Goal: Task Accomplishment & Management: Complete application form

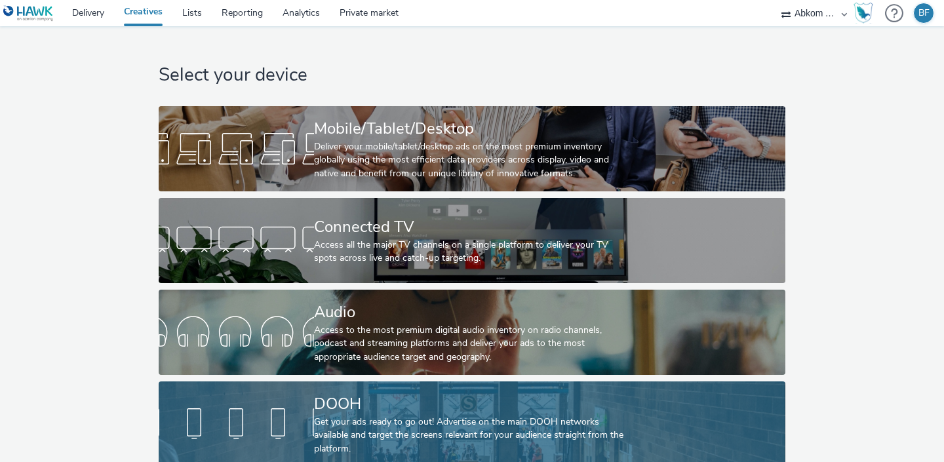
click at [324, 418] on div "Get your ads ready to go out! Advertise on the main DOOH networks available and…" at bounding box center [469, 436] width 311 height 40
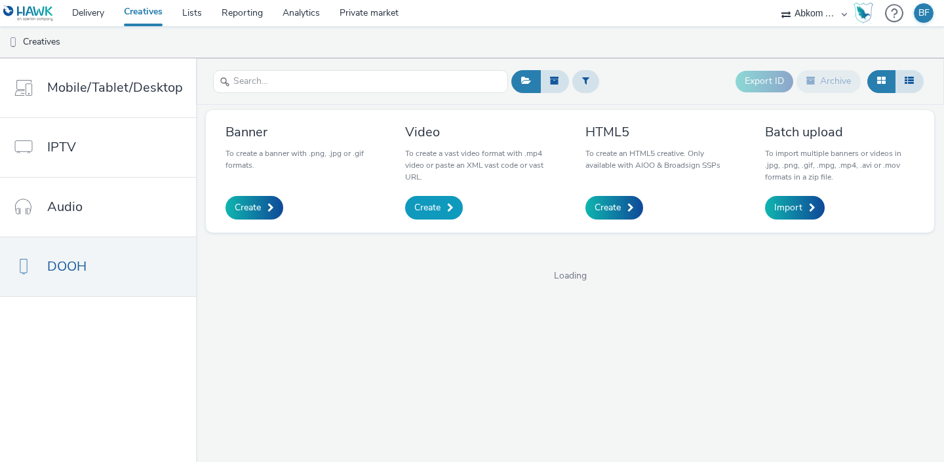
click at [420, 212] on span "Create" at bounding box center [427, 207] width 26 height 13
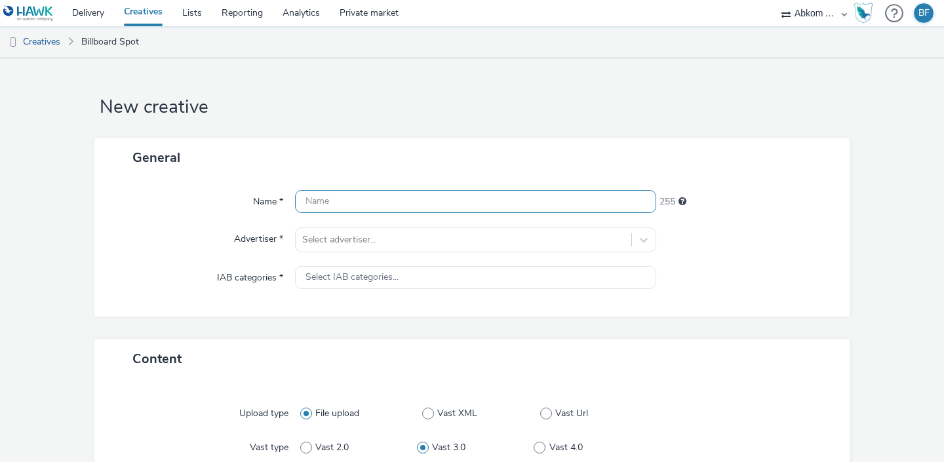
click at [413, 203] on input "text" at bounding box center [475, 201] width 361 height 23
type input "Live Nation - Bolaget"
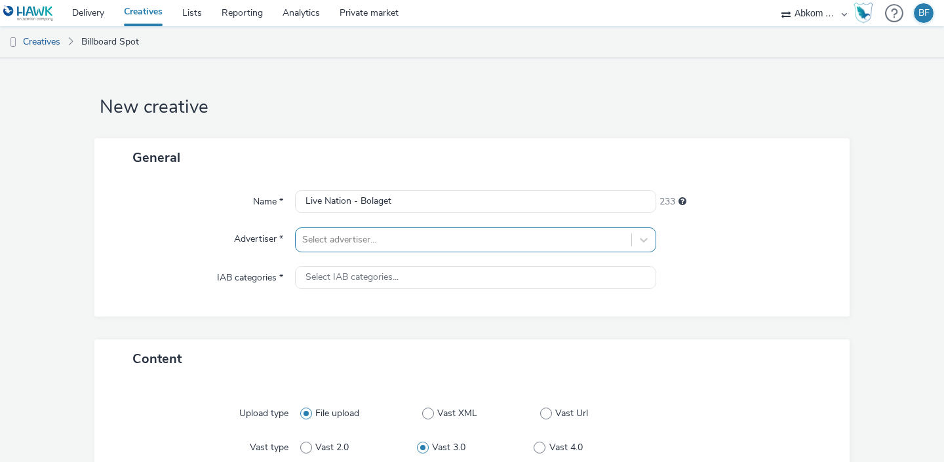
click at [379, 239] on div "Select advertiser..." at bounding box center [475, 240] width 361 height 25
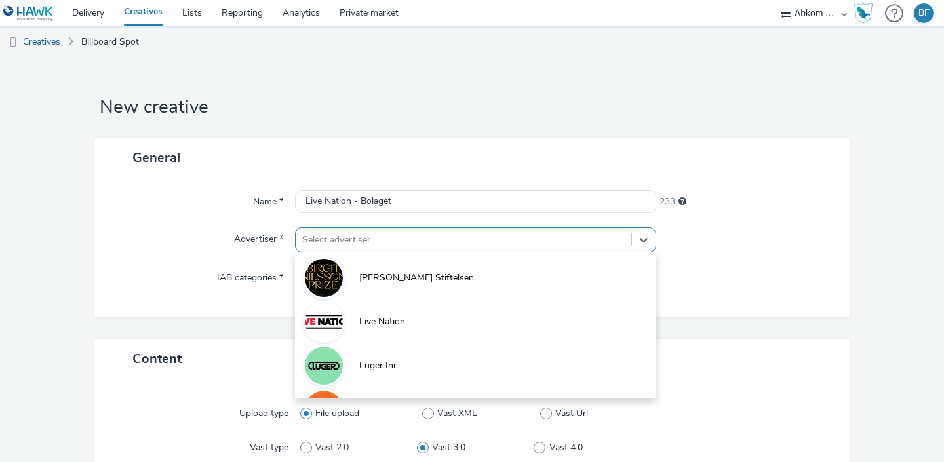
scroll to position [35, 0]
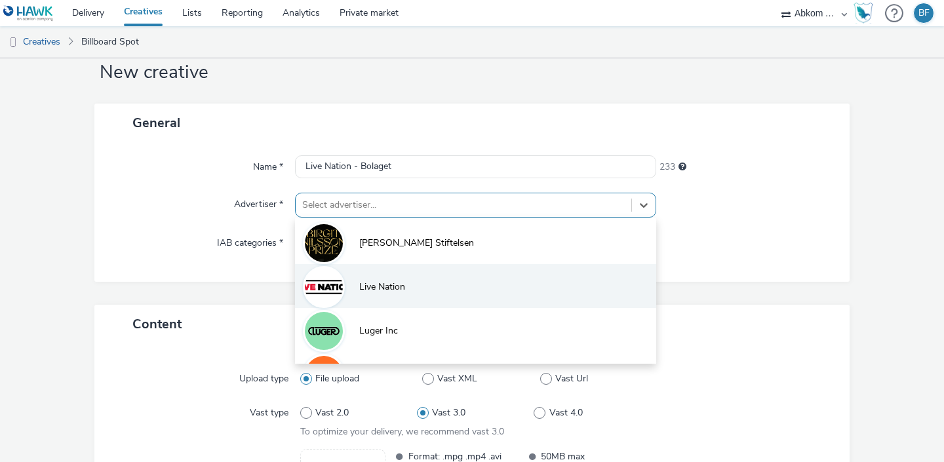
click at [371, 293] on span "Live Nation" at bounding box center [382, 287] width 46 height 13
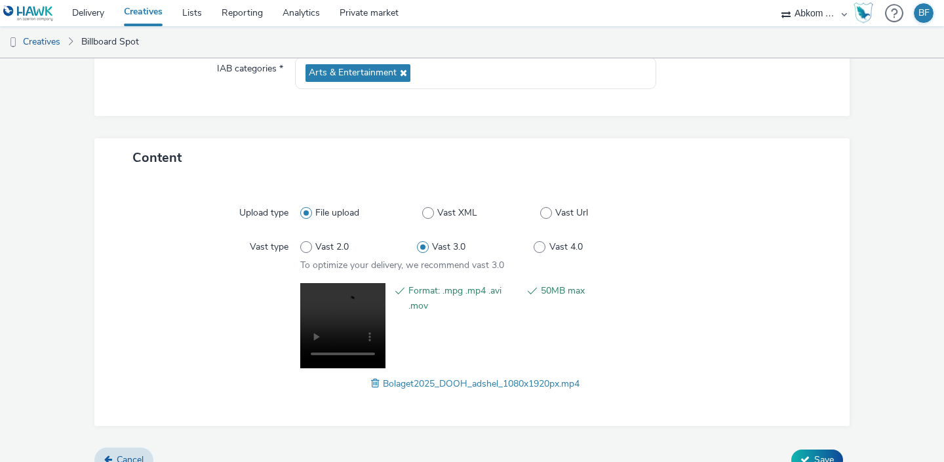
scroll to position [229, 0]
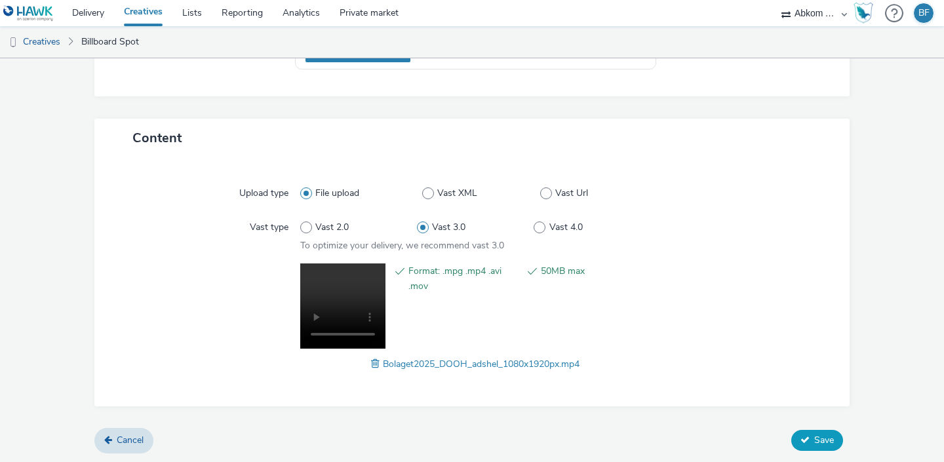
click at [818, 440] on span "Save" at bounding box center [825, 440] width 20 height 12
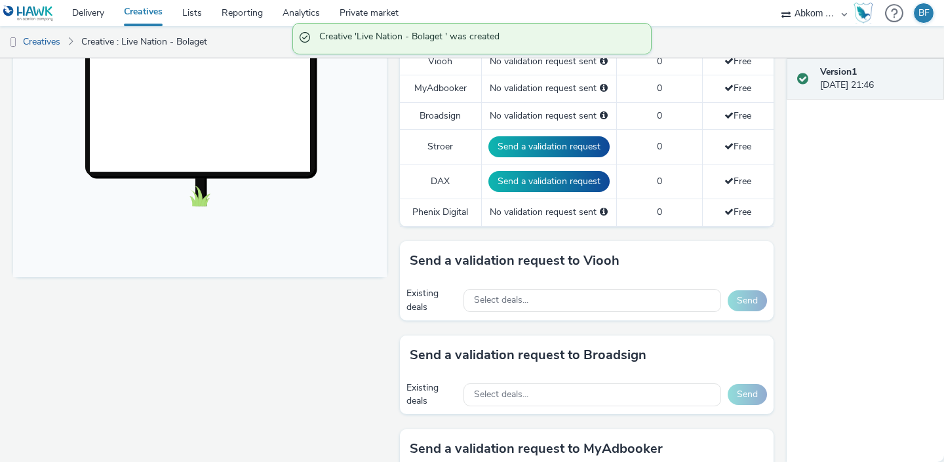
scroll to position [483, 0]
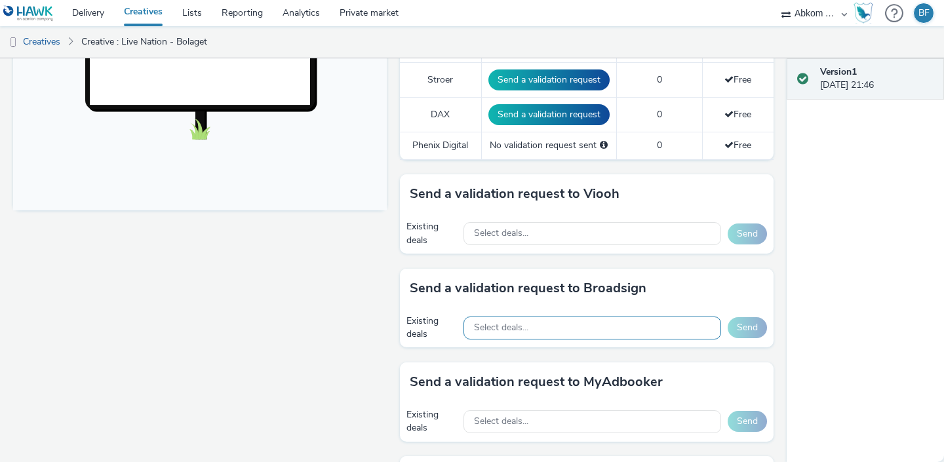
click at [576, 327] on div "Select deals..." at bounding box center [593, 328] width 258 height 23
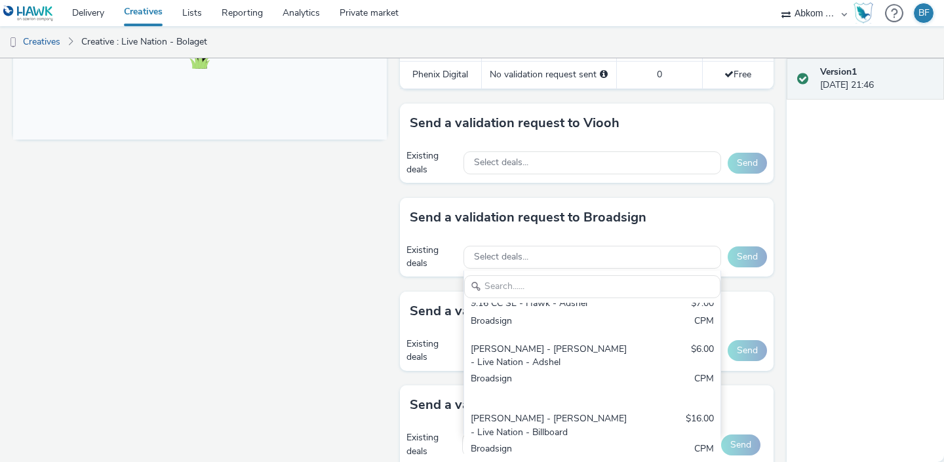
scroll to position [111, 0]
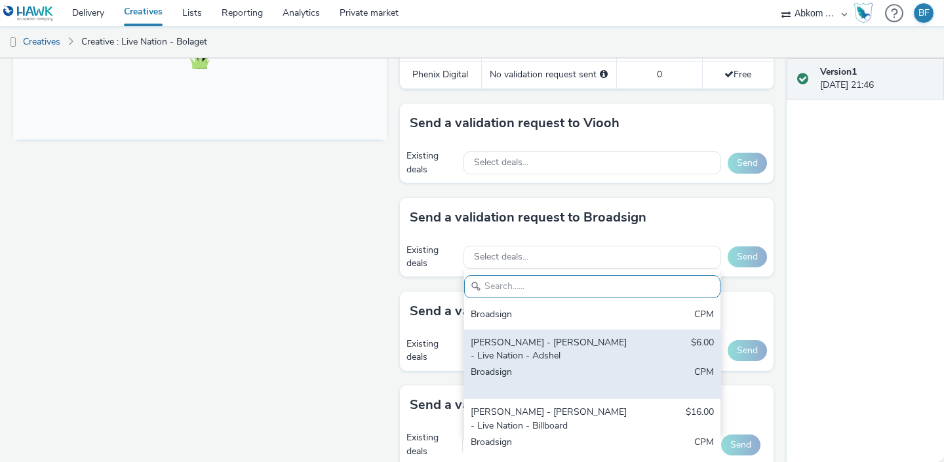
click at [588, 355] on div "[PERSON_NAME] - [PERSON_NAME] - Live Nation - Adshel" at bounding box center [551, 349] width 160 height 27
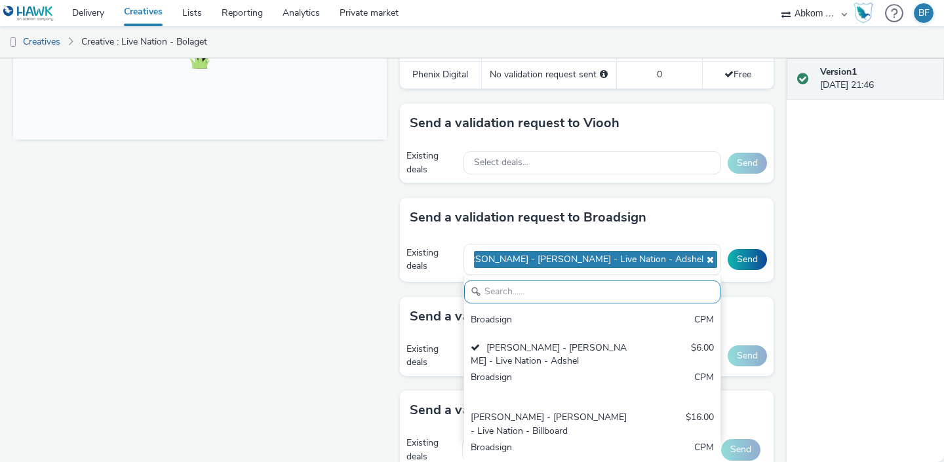
click at [338, 243] on div "Fullscreen" at bounding box center [203, 186] width 380 height 1168
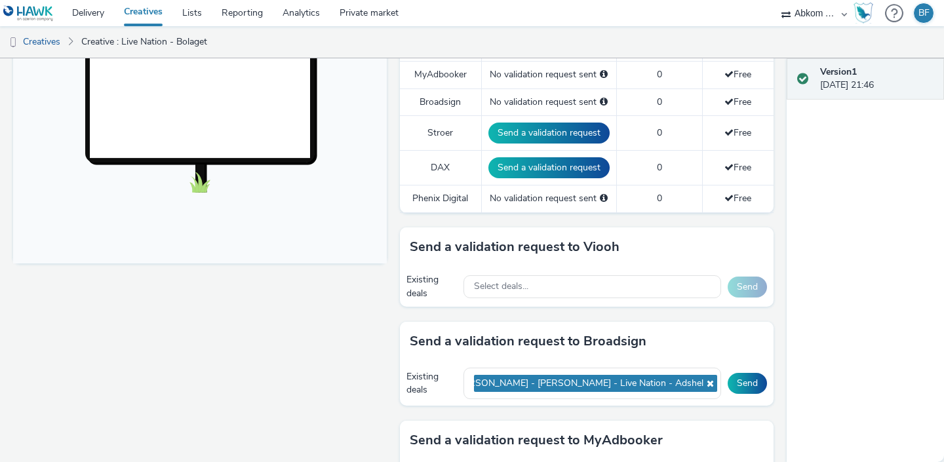
scroll to position [448, 0]
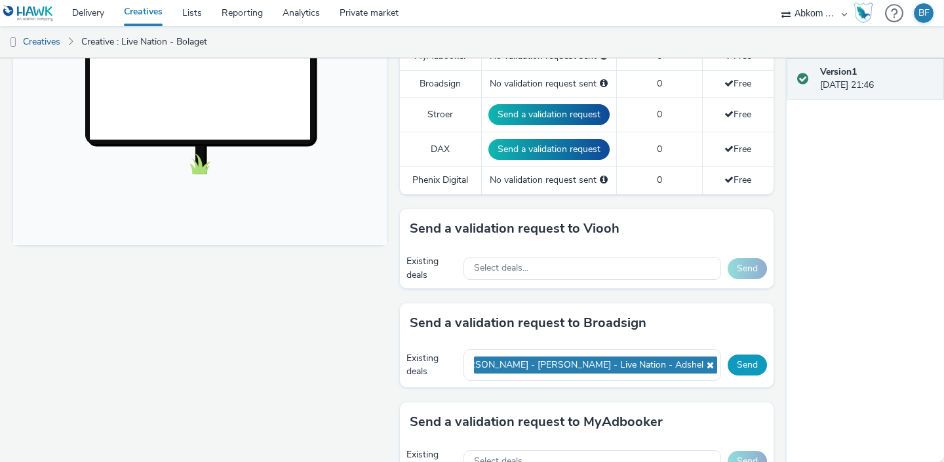
click at [753, 365] on button "Send" at bounding box center [747, 365] width 39 height 21
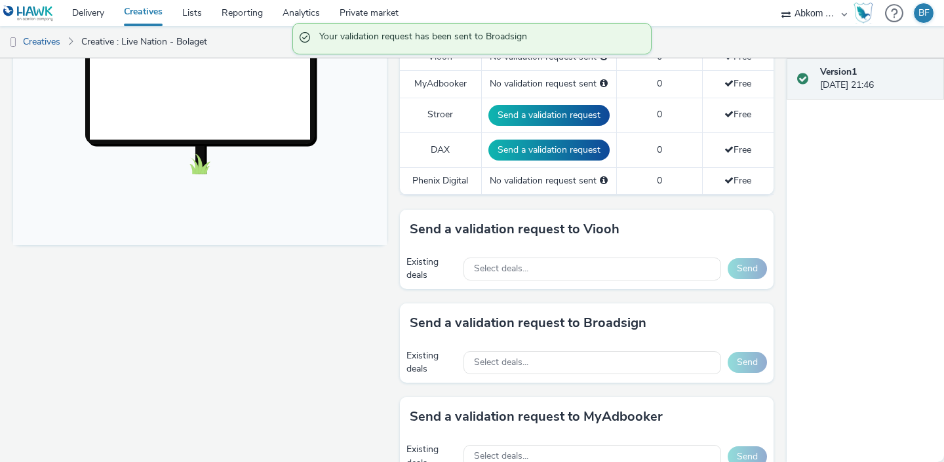
click at [148, 11] on link "Creatives" at bounding box center [143, 13] width 58 height 26
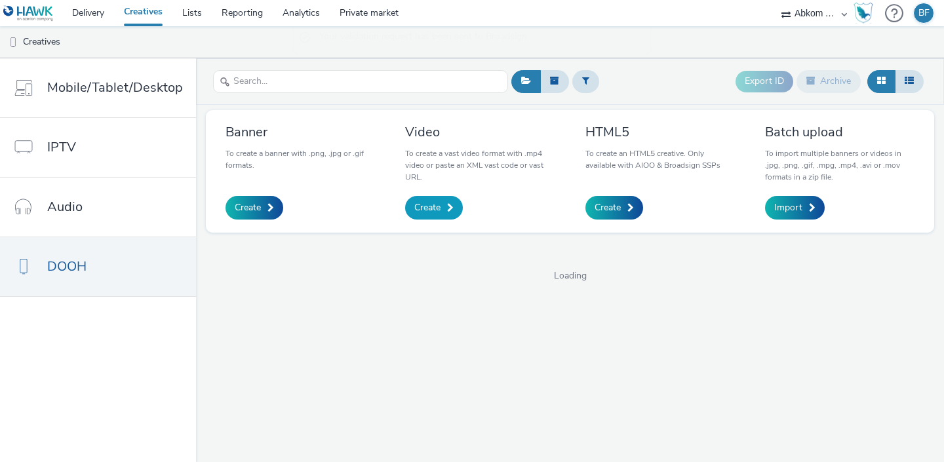
click at [433, 201] on span "Create" at bounding box center [427, 207] width 26 height 13
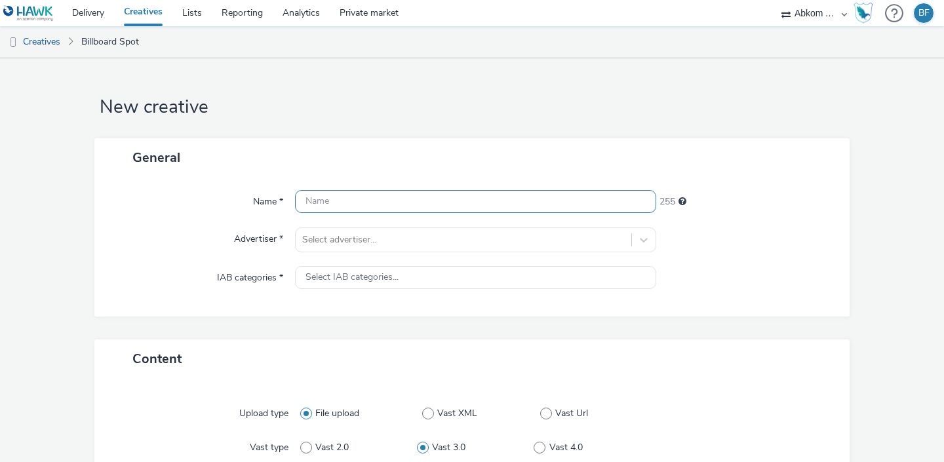
click at [422, 199] on input "text" at bounding box center [475, 201] width 361 height 23
click at [409, 199] on input "Live Nation - bolaget" at bounding box center [475, 201] width 361 height 23
paste input "Bolaget2025_DOOH_billboard_1920x1080px"
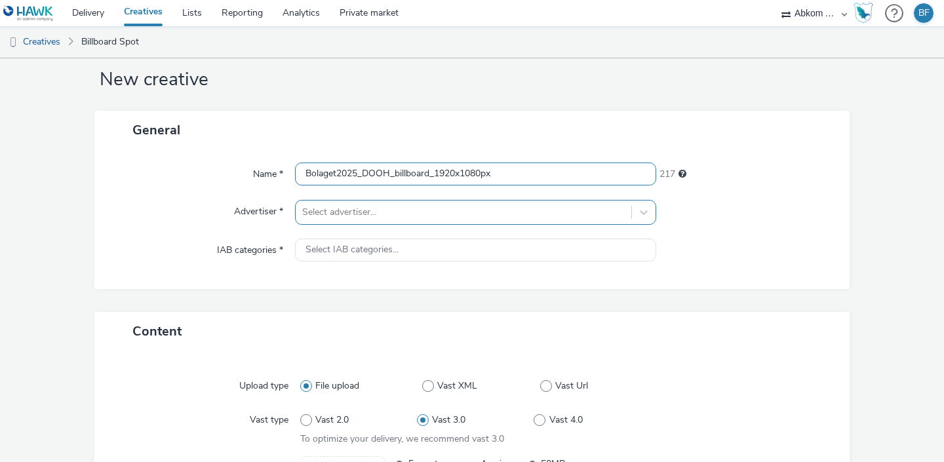
type input "Bolaget2025_DOOH_billboard_1920x1080px"
click at [349, 207] on div at bounding box center [463, 213] width 323 height 16
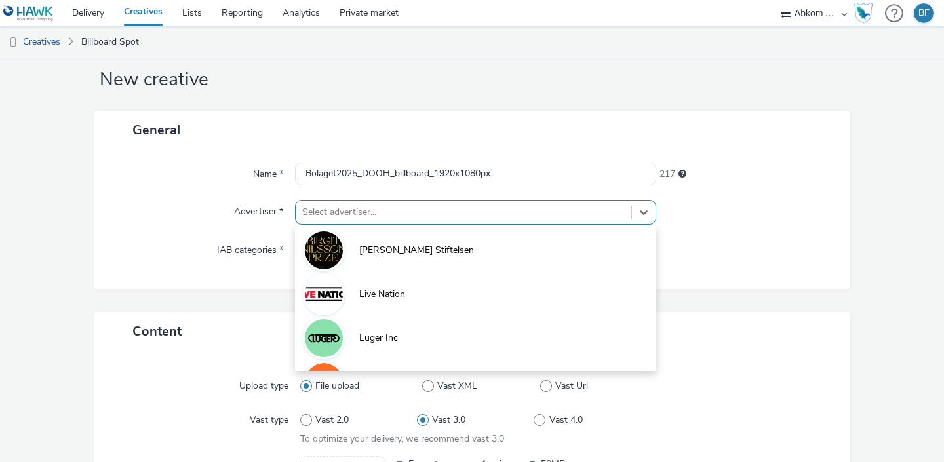
scroll to position [35, 0]
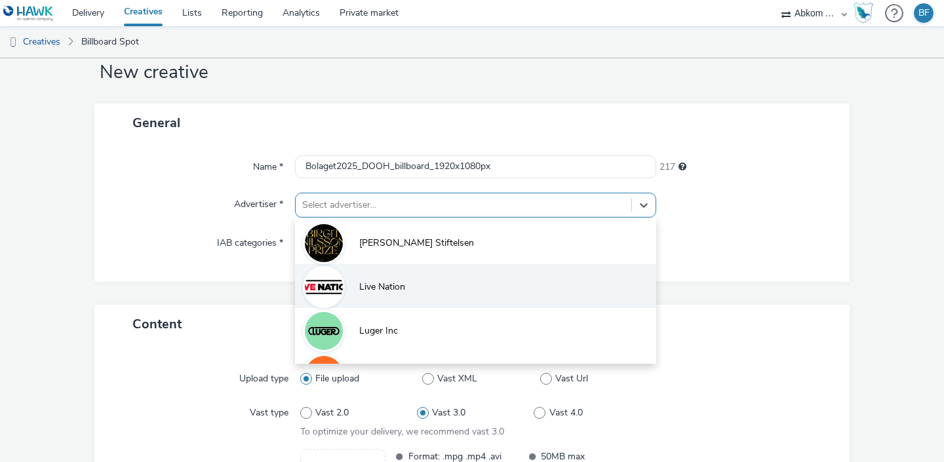
click at [359, 286] on span "Live Nation" at bounding box center [382, 287] width 46 height 13
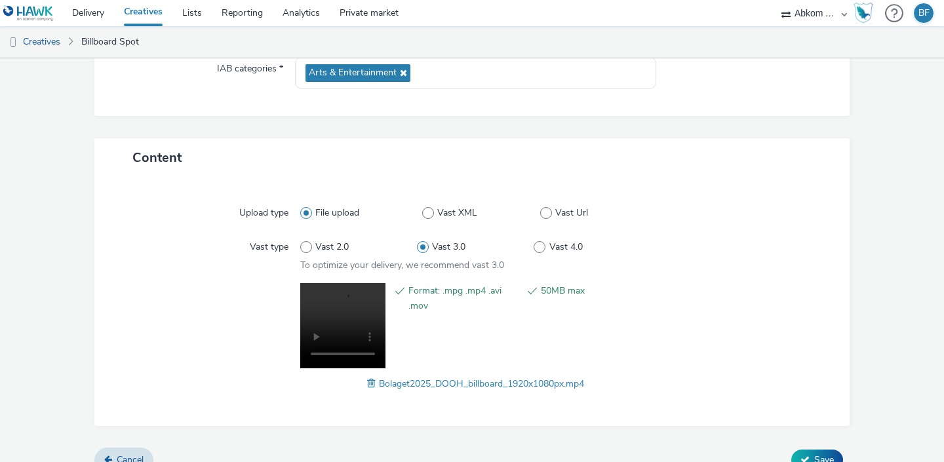
scroll to position [229, 0]
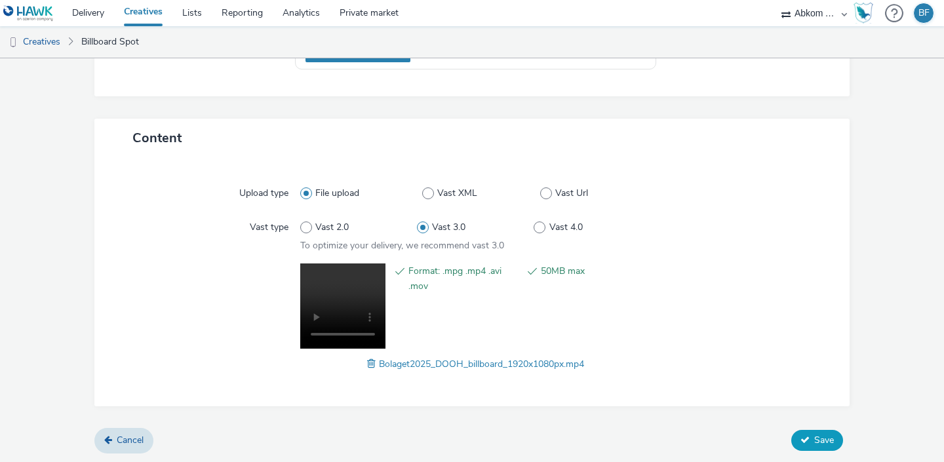
click at [815, 440] on span "Save" at bounding box center [825, 440] width 20 height 12
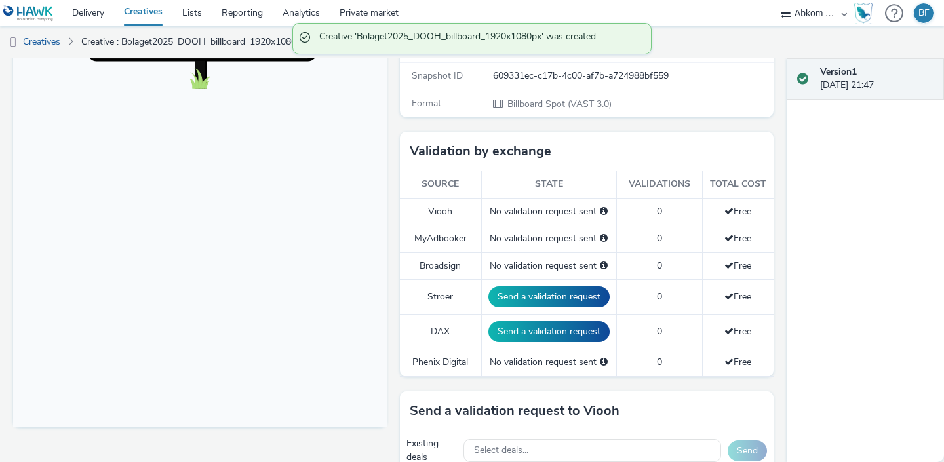
scroll to position [424, 0]
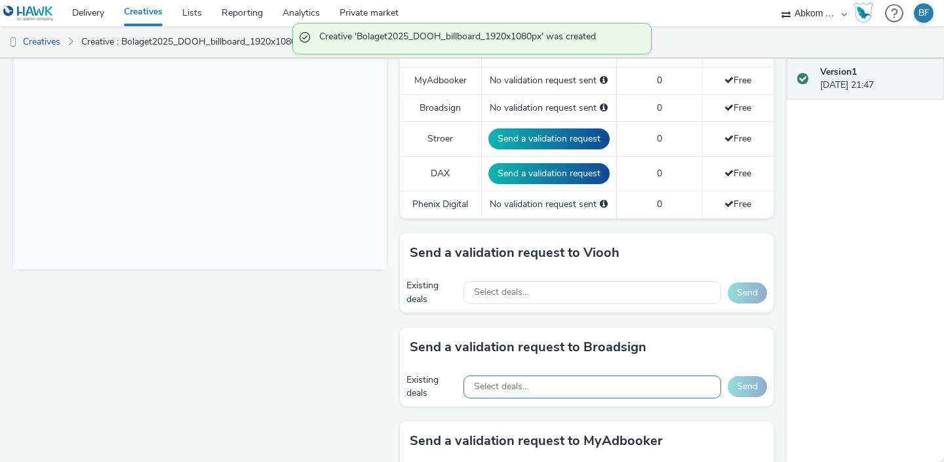
click at [569, 382] on div "Select deals..." at bounding box center [593, 387] width 258 height 23
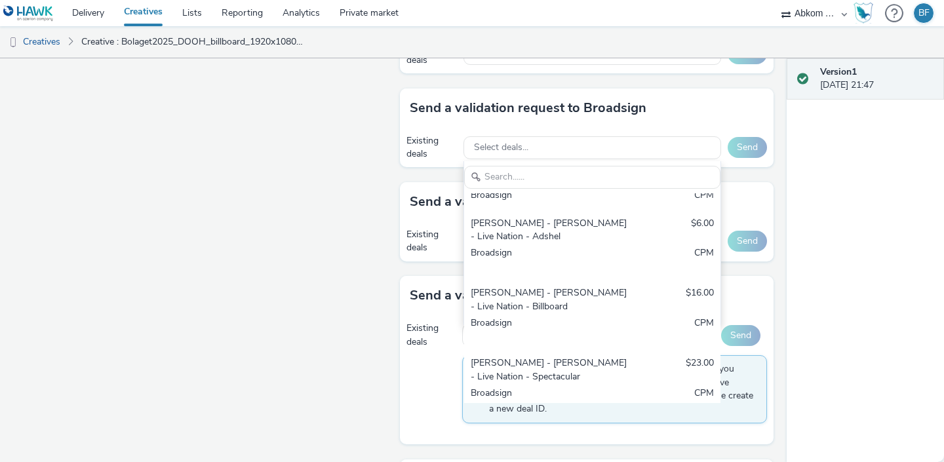
scroll to position [123, 0]
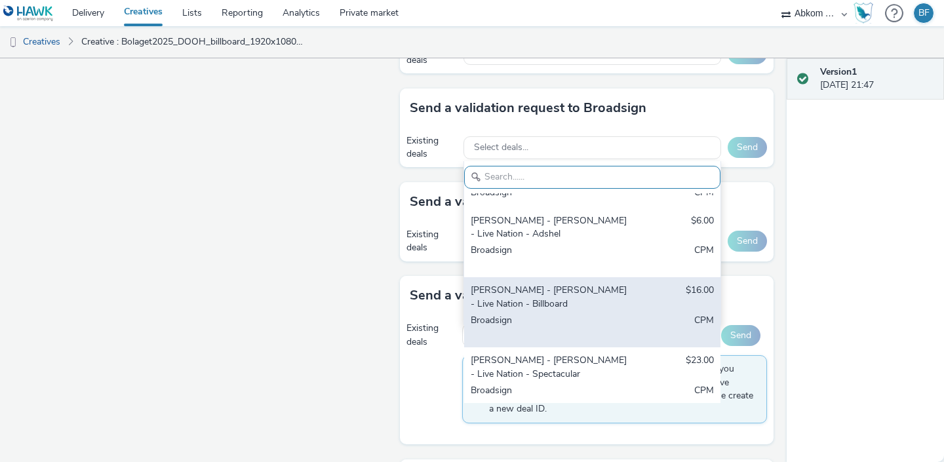
click at [588, 299] on div "[PERSON_NAME] - [PERSON_NAME] - Live Nation - Billboard" at bounding box center [551, 297] width 160 height 27
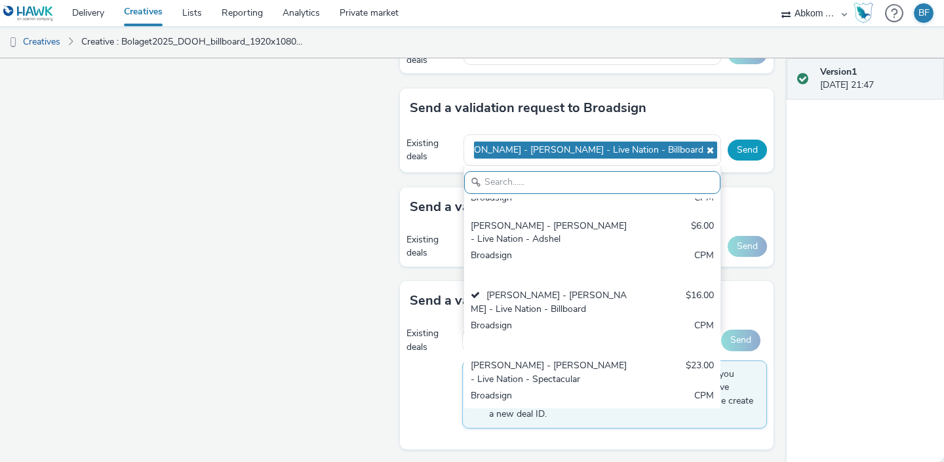
click at [752, 150] on button "Send" at bounding box center [747, 150] width 39 height 21
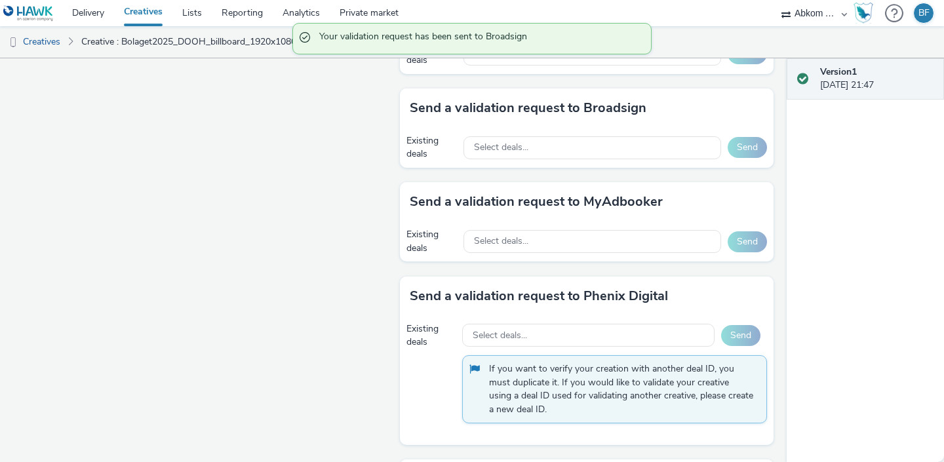
click at [152, 14] on link "Creatives" at bounding box center [143, 13] width 58 height 26
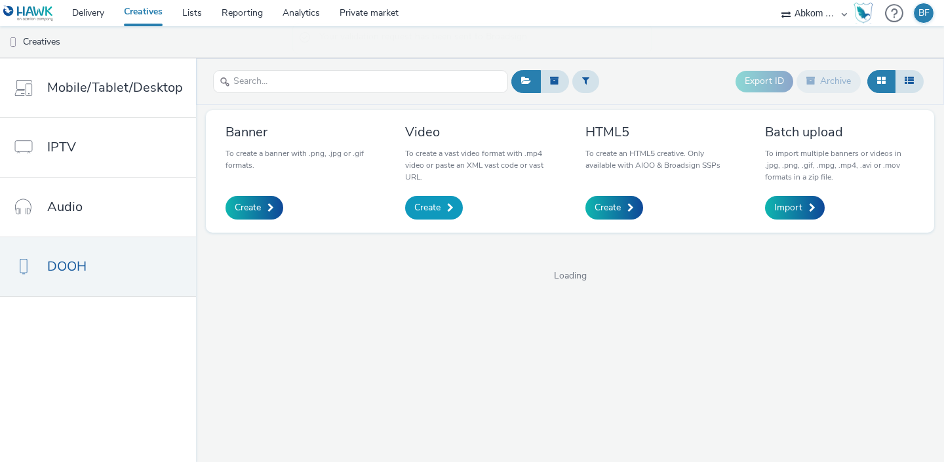
click at [436, 213] on span "Create" at bounding box center [427, 207] width 26 height 13
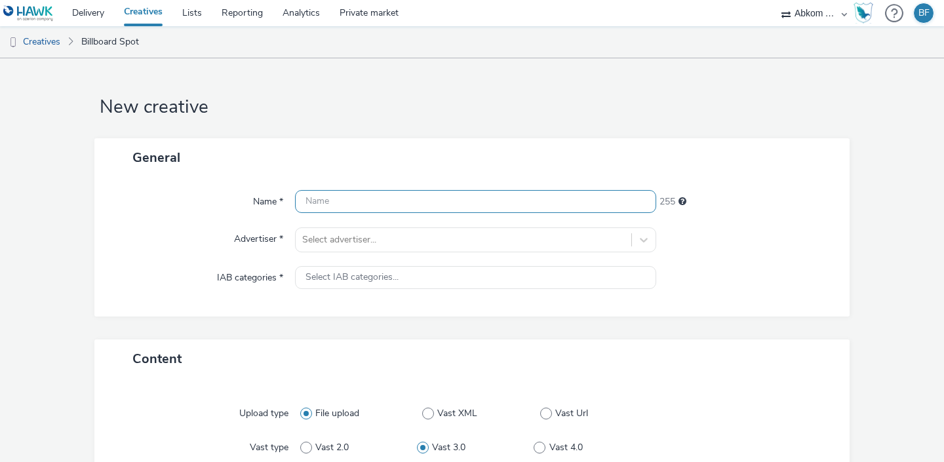
click at [348, 200] on input "text" at bounding box center [475, 201] width 361 height 23
paste input "Bolaget2025_DOOH_spectacular_936x1656_5s"
type input "Bolaget2025_DOOH_spectacular_936x1656_5s"
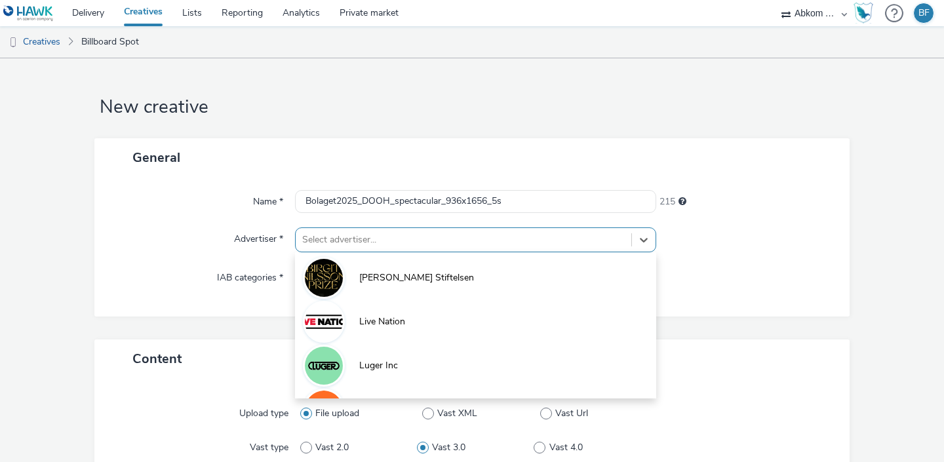
click at [403, 238] on div "option [PERSON_NAME] Stiftelsen focused, 1 of 4. 4 results available. Use Up an…" at bounding box center [475, 240] width 361 height 25
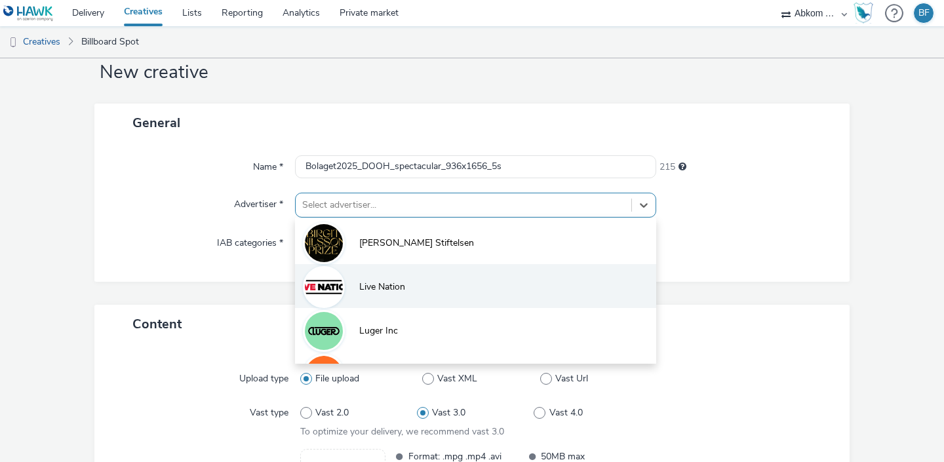
click at [389, 287] on span "Live Nation" at bounding box center [382, 287] width 46 height 13
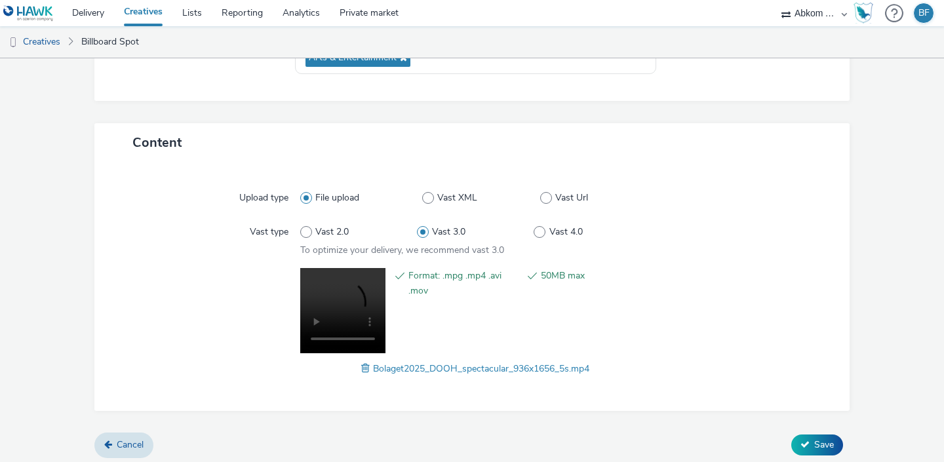
scroll to position [229, 0]
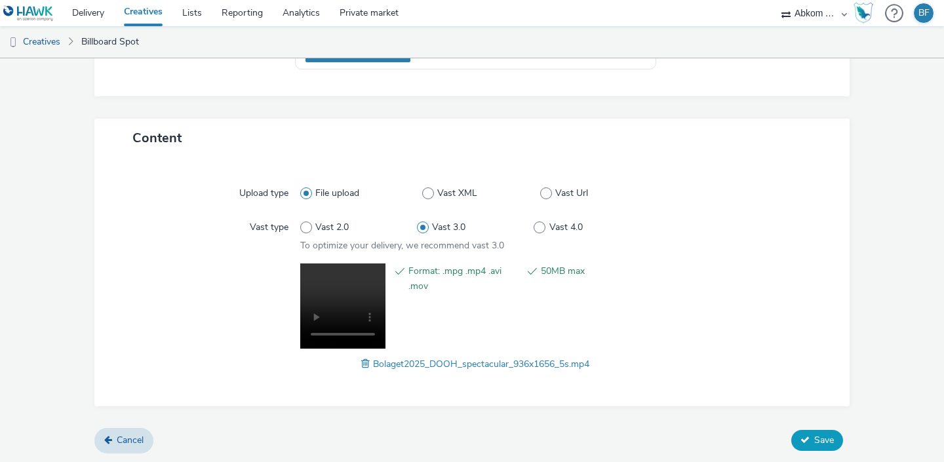
click at [815, 436] on span "Save" at bounding box center [825, 440] width 20 height 12
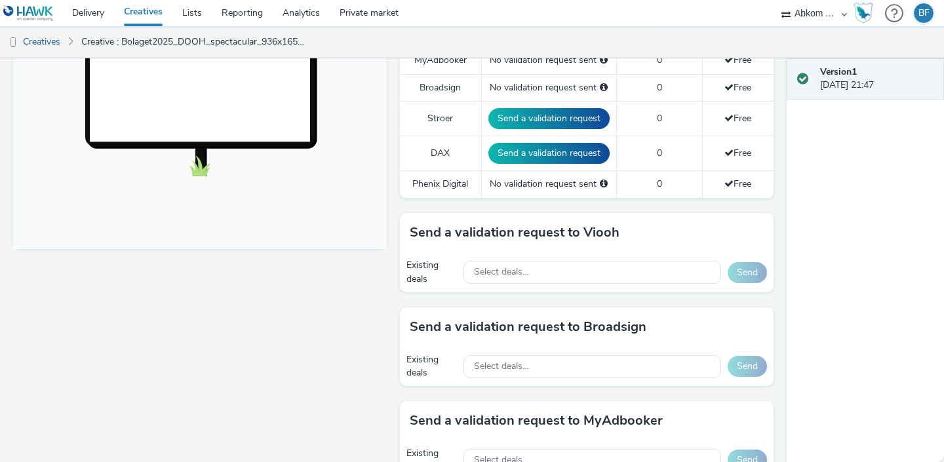
scroll to position [449, 0]
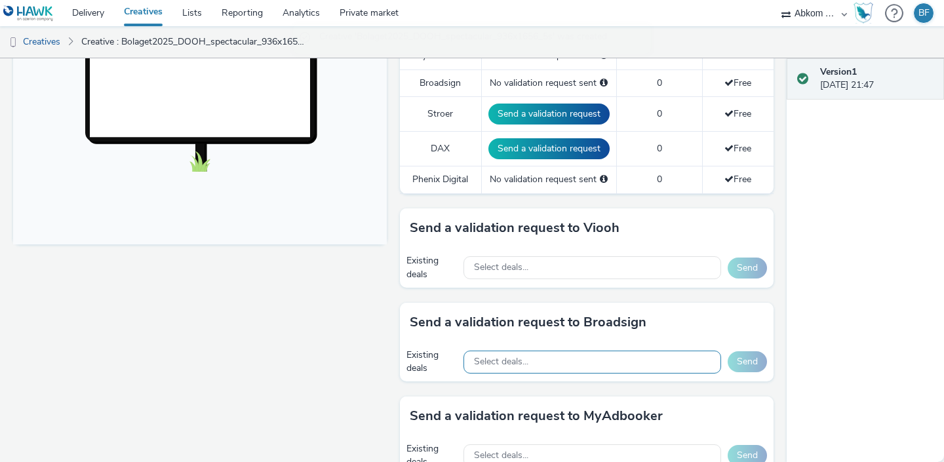
click at [673, 357] on div "Select deals..." at bounding box center [593, 362] width 258 height 23
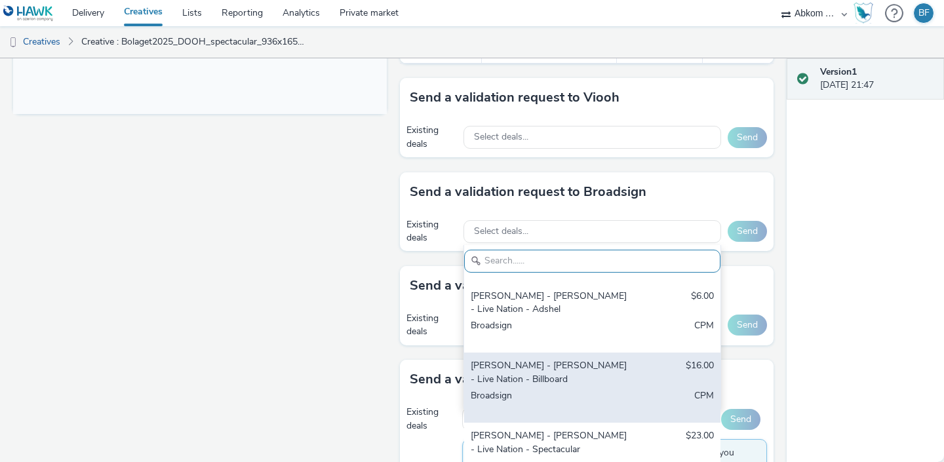
scroll to position [138, 0]
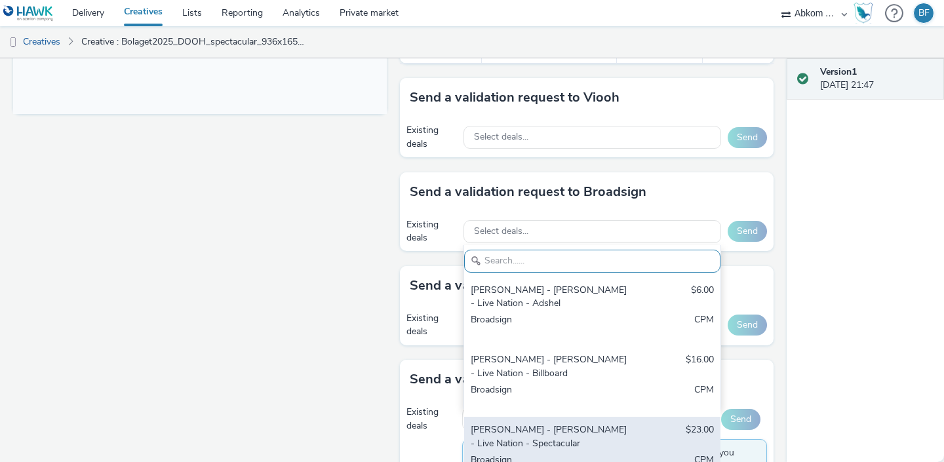
click at [602, 432] on div "[PERSON_NAME] - [PERSON_NAME] - Live Nation - Spectacular" at bounding box center [551, 437] width 160 height 27
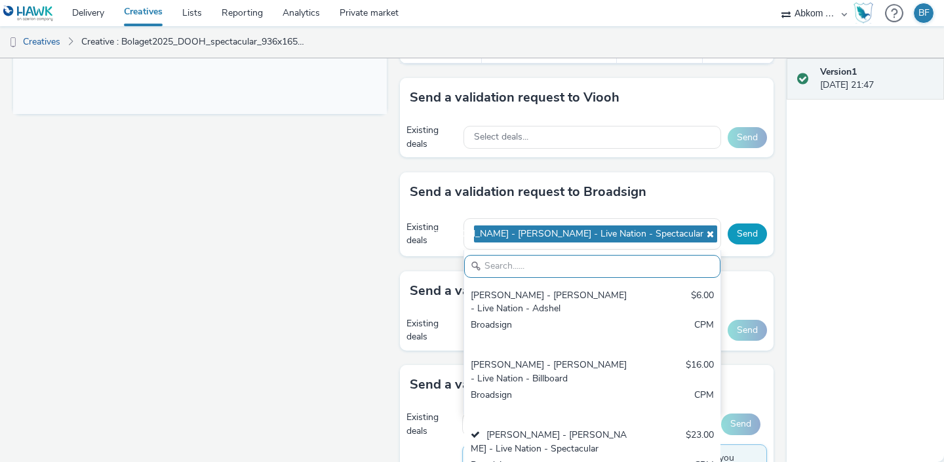
click at [748, 237] on button "Send" at bounding box center [747, 234] width 39 height 21
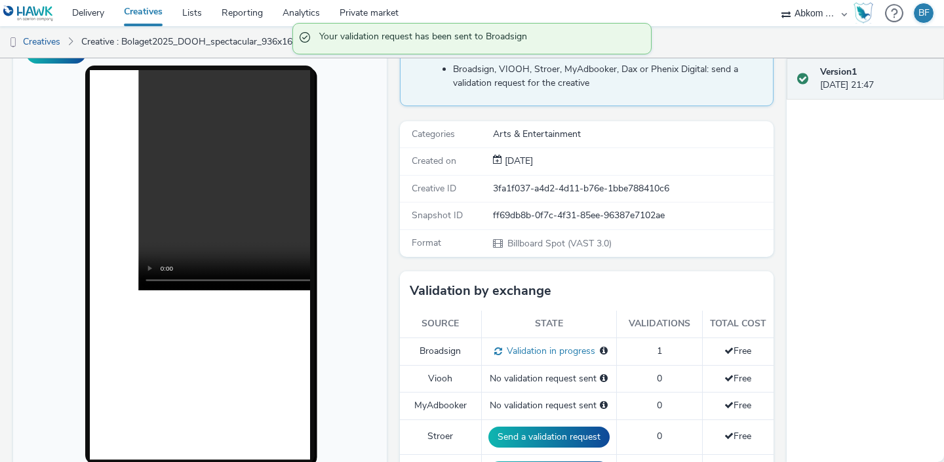
scroll to position [125, 0]
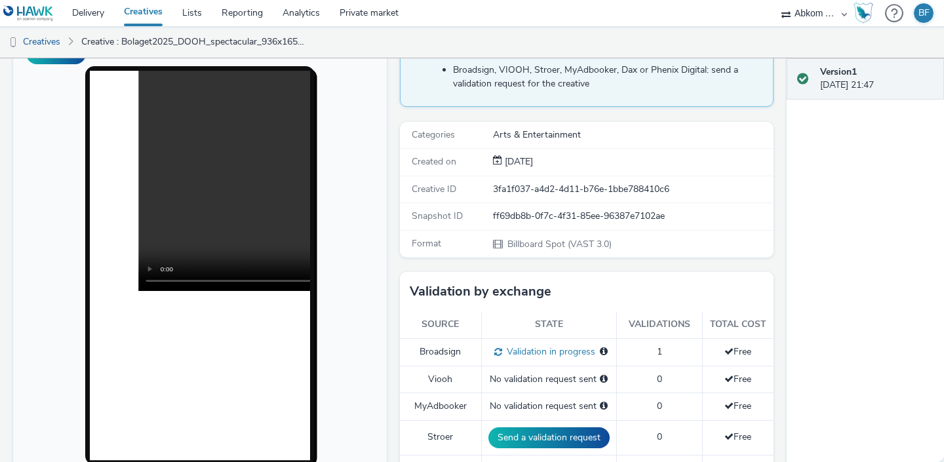
click at [157, 12] on link "Creatives" at bounding box center [143, 13] width 58 height 26
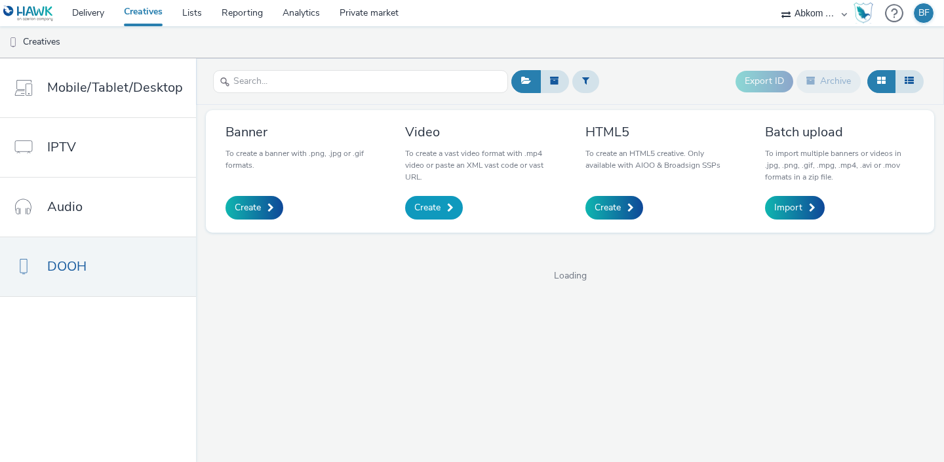
click at [442, 197] on link "Create" at bounding box center [434, 208] width 58 height 24
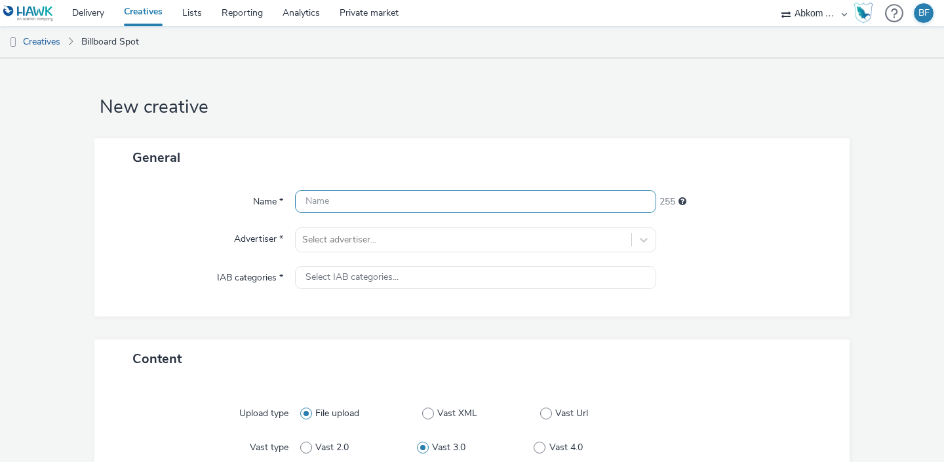
click at [399, 203] on input "text" at bounding box center [475, 201] width 361 height 23
paste input "Bolaget2025_DOOH_spectacular_2880x648px_5s"
type input "Bolaget2025_DOOH_spectacular_2880x648px_5s"
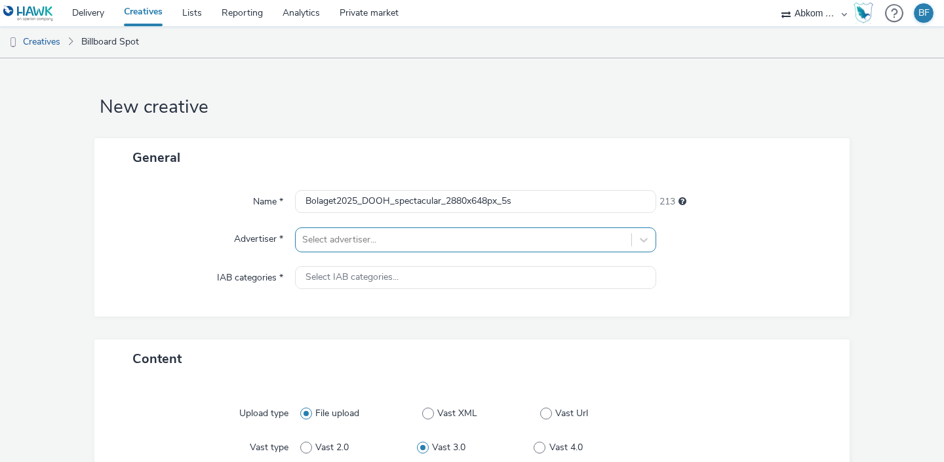
click at [378, 235] on div "Select advertiser..." at bounding box center [475, 240] width 361 height 25
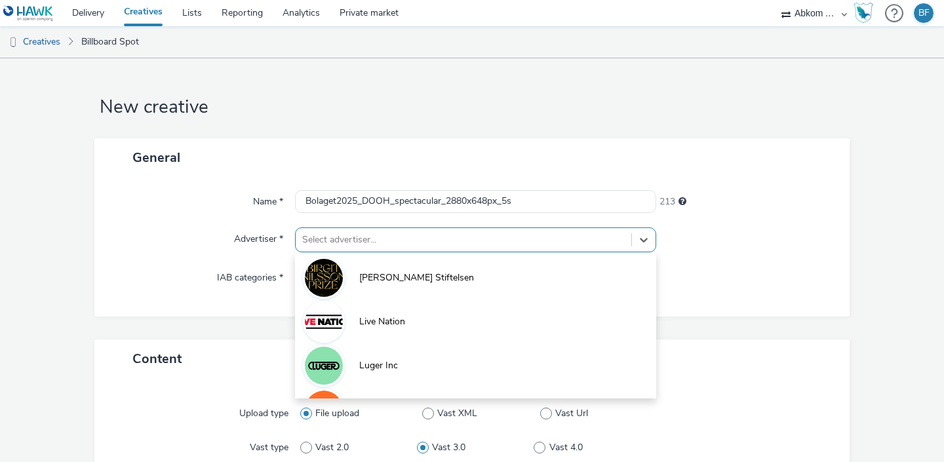
scroll to position [35, 0]
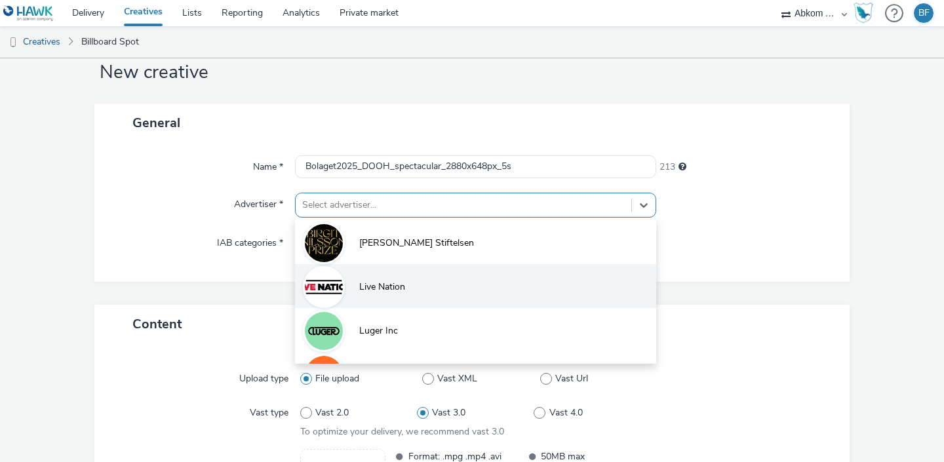
click at [368, 294] on span "Live Nation" at bounding box center [382, 287] width 46 height 13
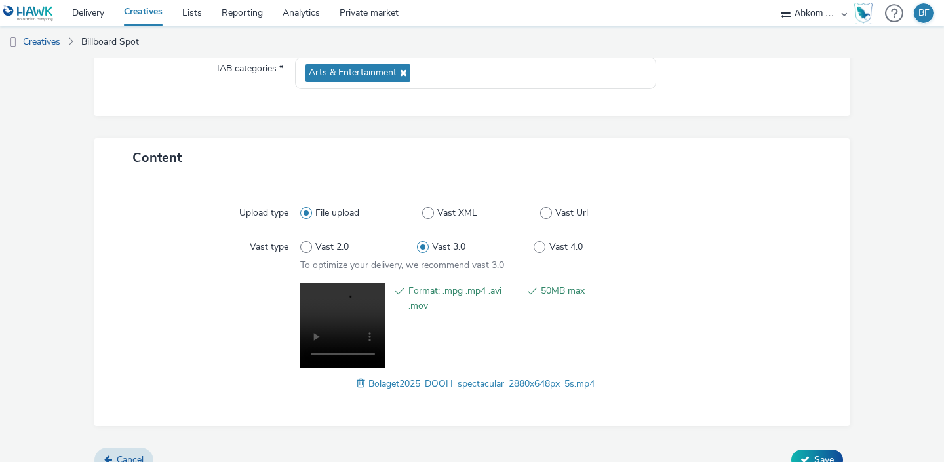
scroll to position [229, 0]
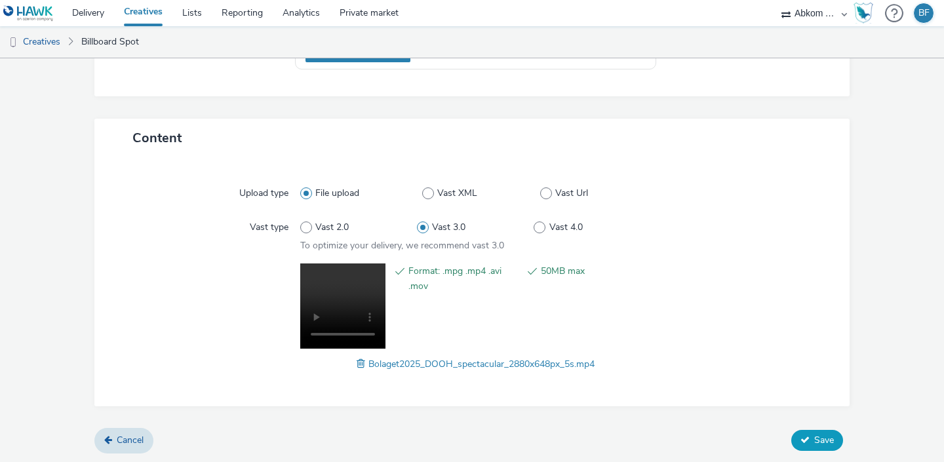
click at [820, 448] on button "Save" at bounding box center [818, 440] width 52 height 21
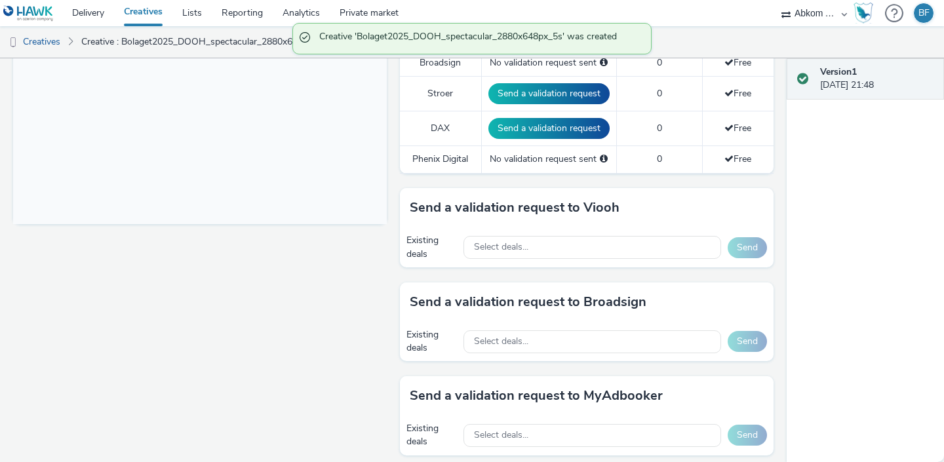
scroll to position [472, 0]
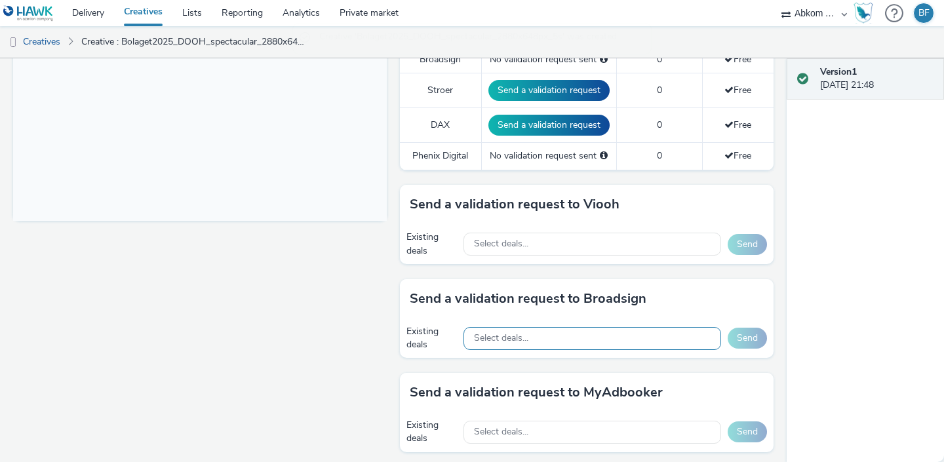
click at [655, 342] on div "Select deals..." at bounding box center [593, 338] width 258 height 23
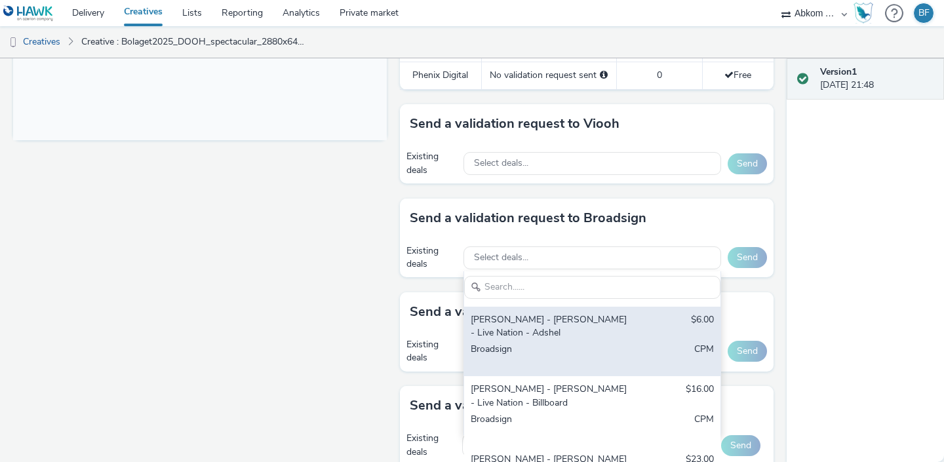
scroll to position [137, 0]
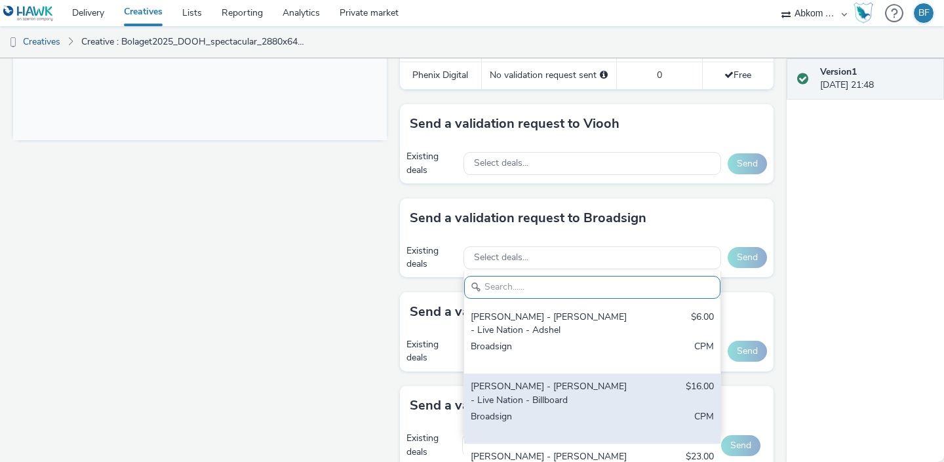
click at [604, 401] on div "[PERSON_NAME] - [PERSON_NAME] - Live Nation - Billboard" at bounding box center [551, 393] width 160 height 27
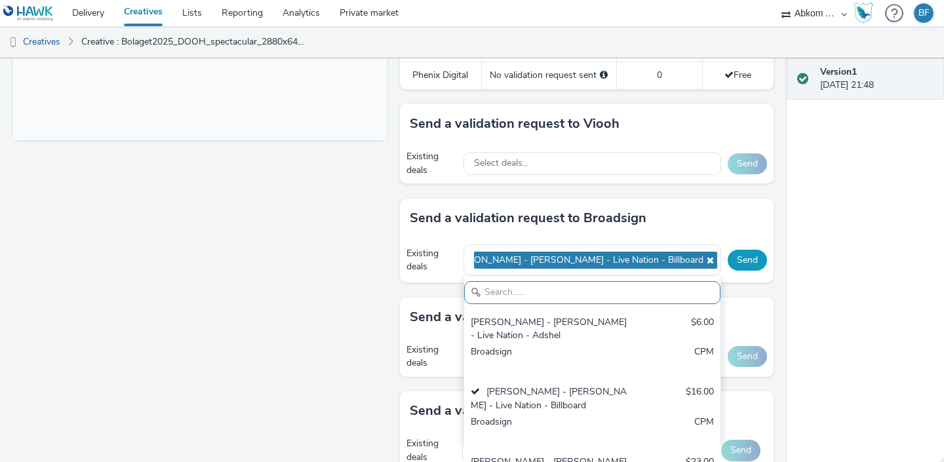
click at [750, 256] on button "Send" at bounding box center [747, 260] width 39 height 21
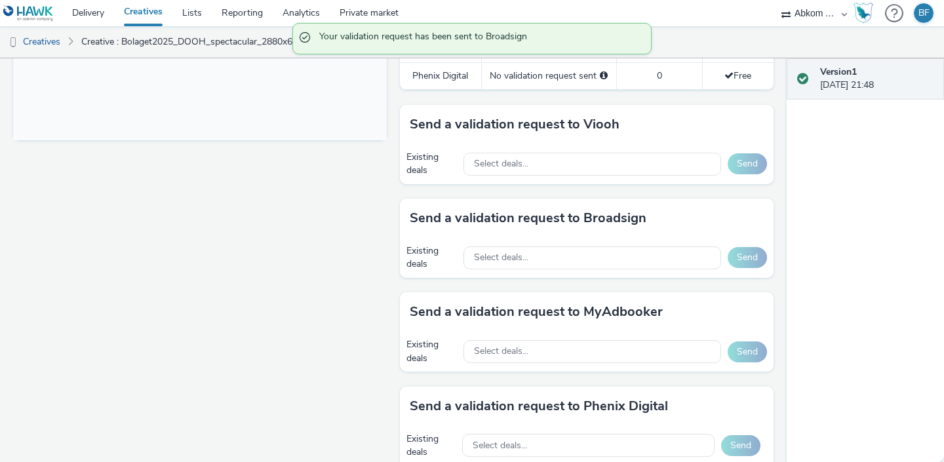
click at [138, 9] on link "Creatives" at bounding box center [143, 13] width 58 height 26
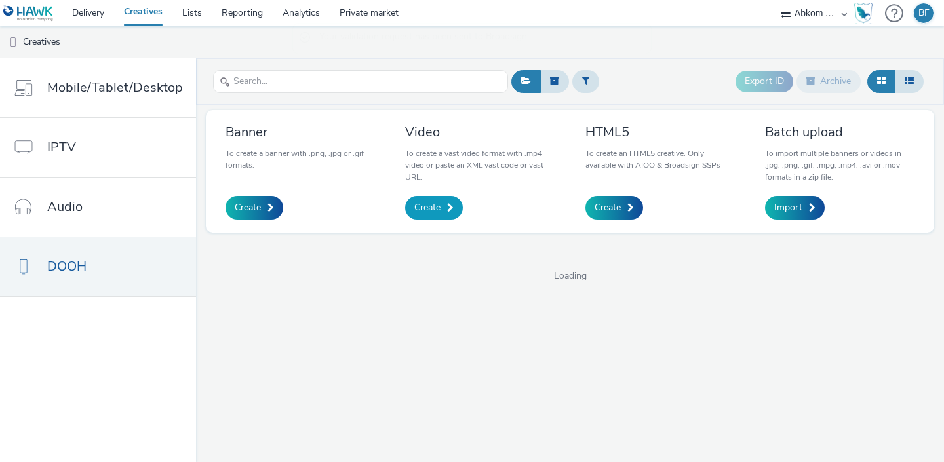
click at [434, 209] on span "Create" at bounding box center [427, 207] width 26 height 13
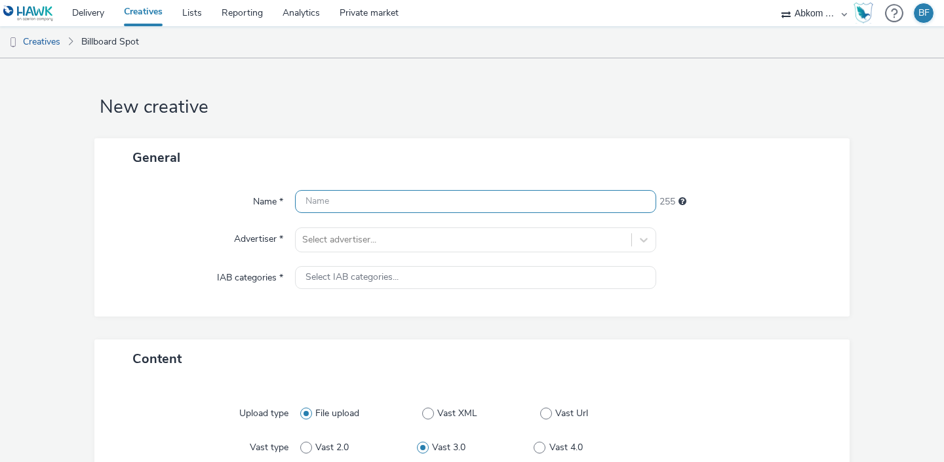
click at [423, 205] on input "text" at bounding box center [475, 201] width 361 height 23
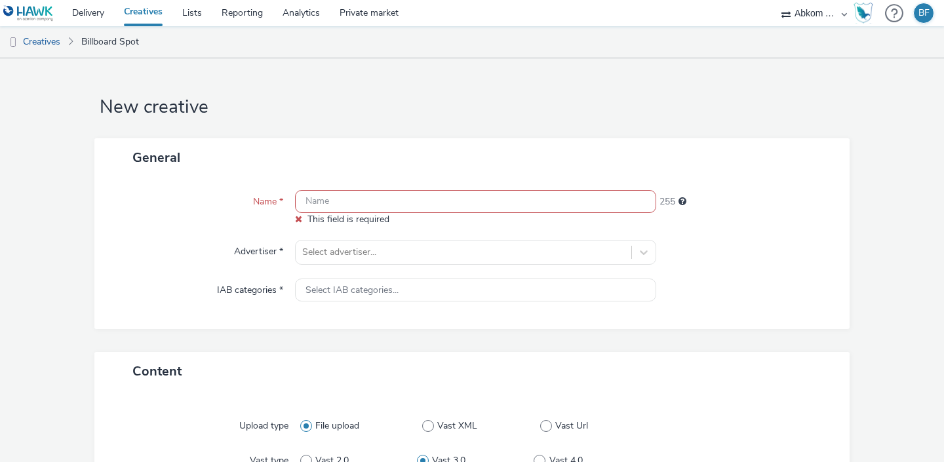
paste input "Bolaget2025_DOOH_spectacular_3968x864px_5s.mp4"
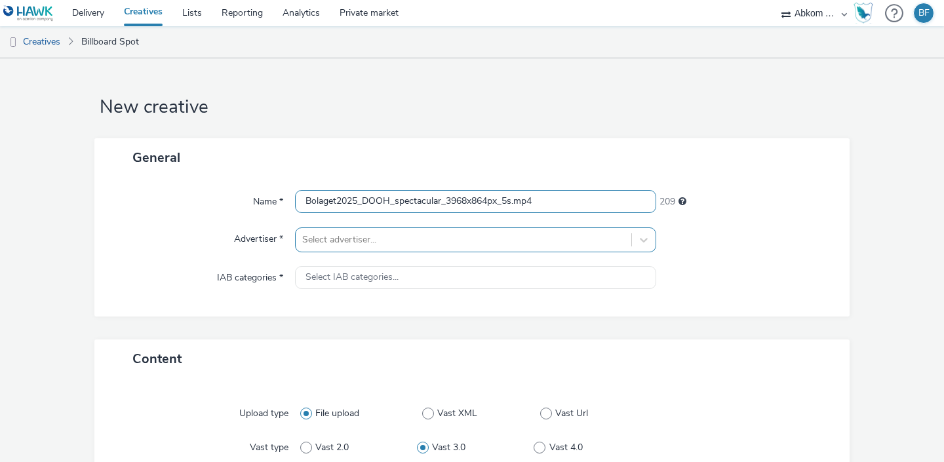
type input "Bolaget2025_DOOH_spectacular_3968x864px_5s.mp4"
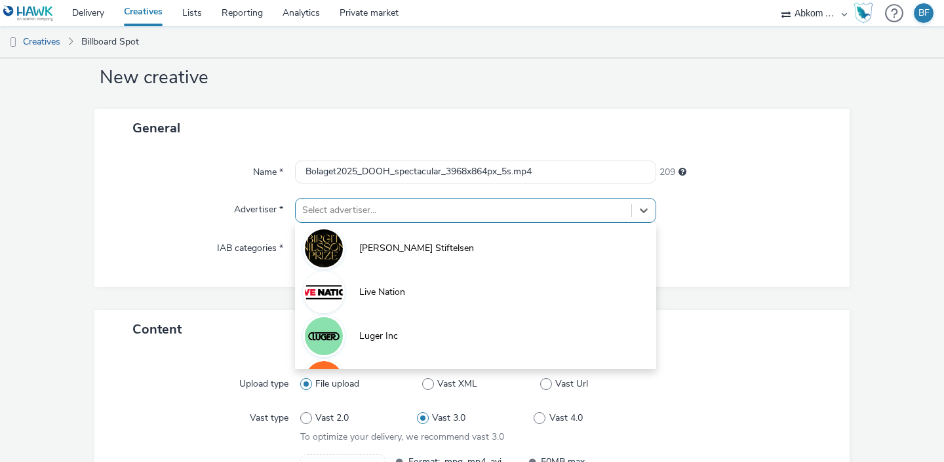
click at [387, 223] on div "option [PERSON_NAME] Stiftelsen focused, 1 of 4. 4 results available. Use Up an…" at bounding box center [475, 210] width 361 height 25
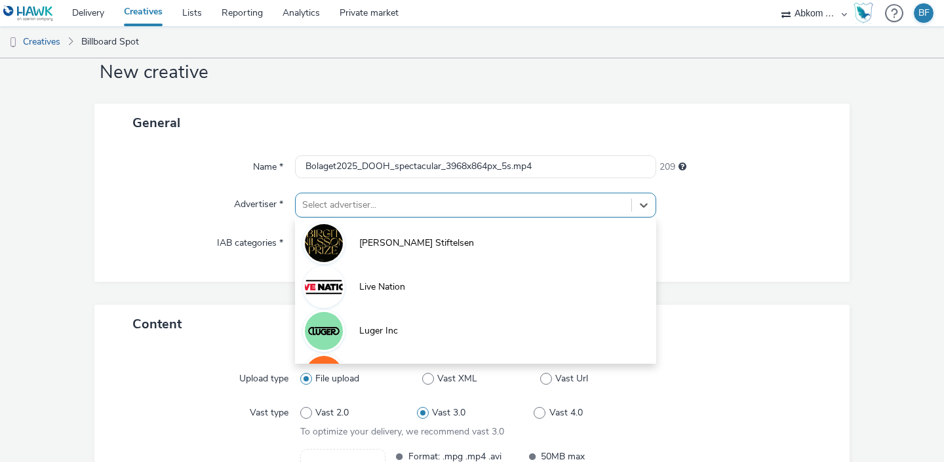
scroll to position [35, 0]
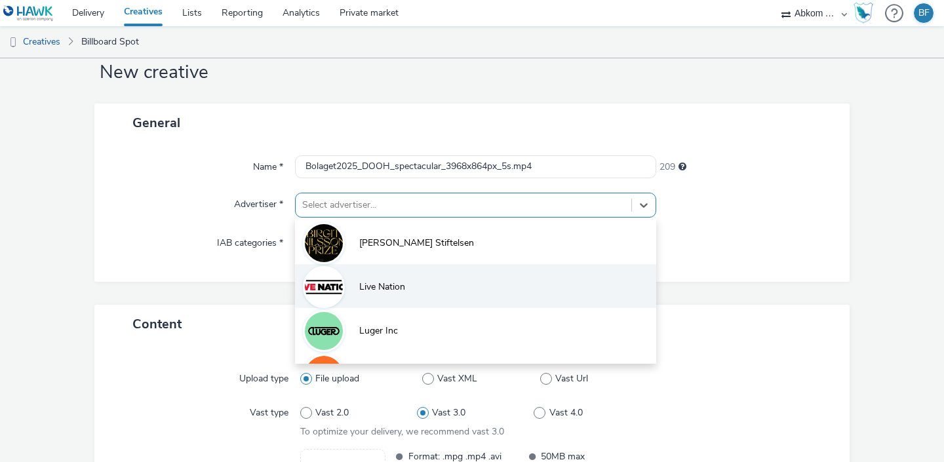
click at [384, 287] on span "Live Nation" at bounding box center [382, 287] width 46 height 13
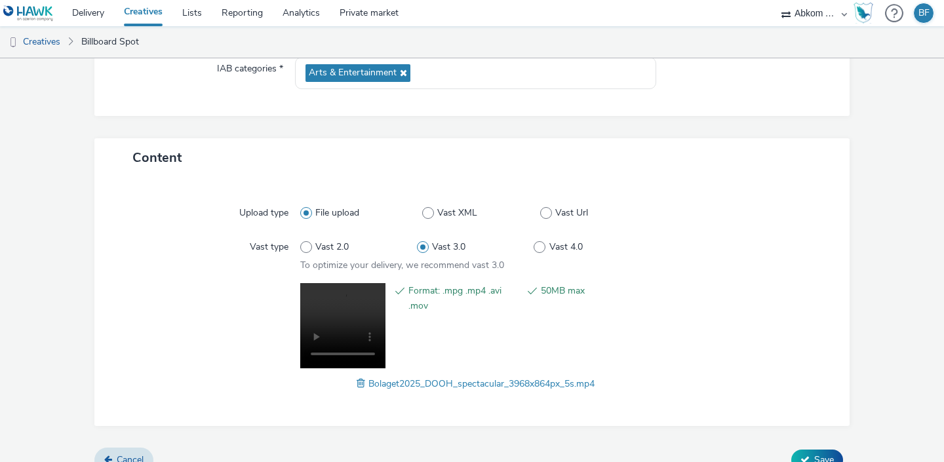
scroll to position [229, 0]
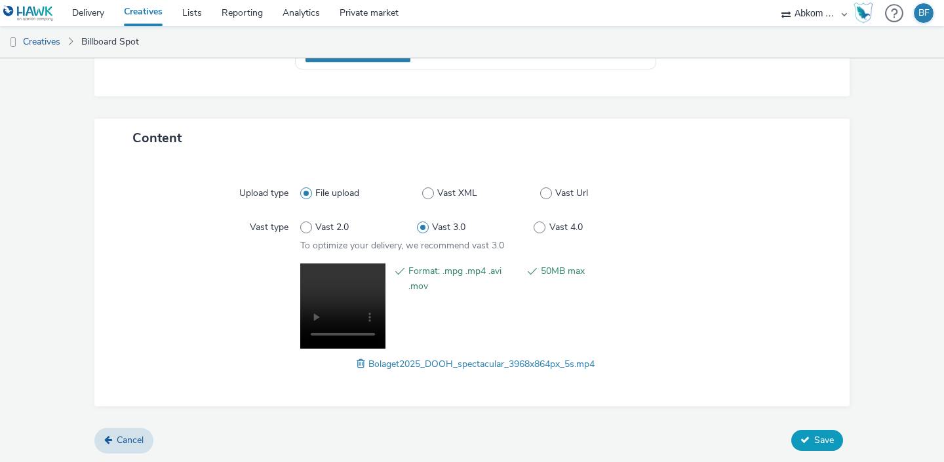
click at [817, 447] on button "Save" at bounding box center [818, 440] width 52 height 21
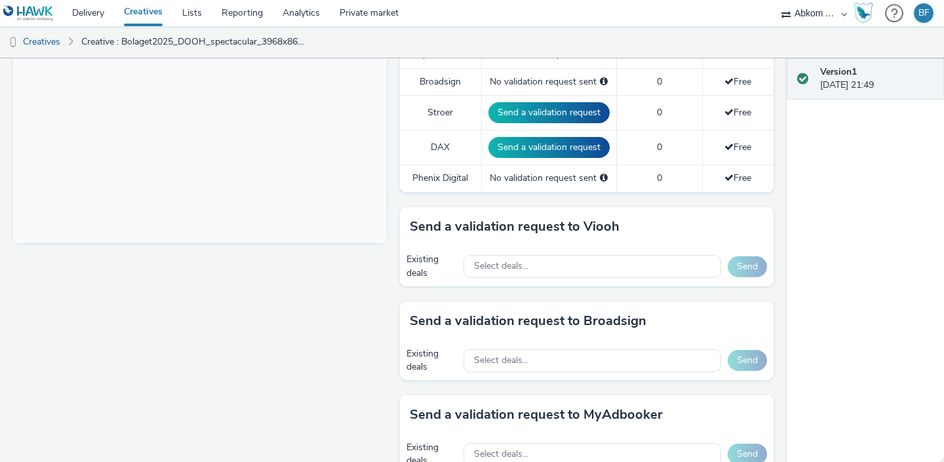
scroll to position [586, 0]
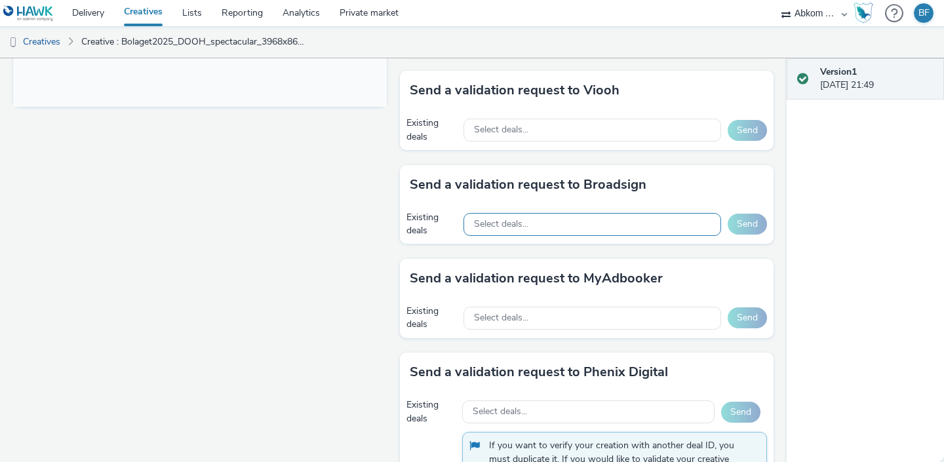
click at [641, 222] on div "Select deals..." at bounding box center [593, 224] width 258 height 23
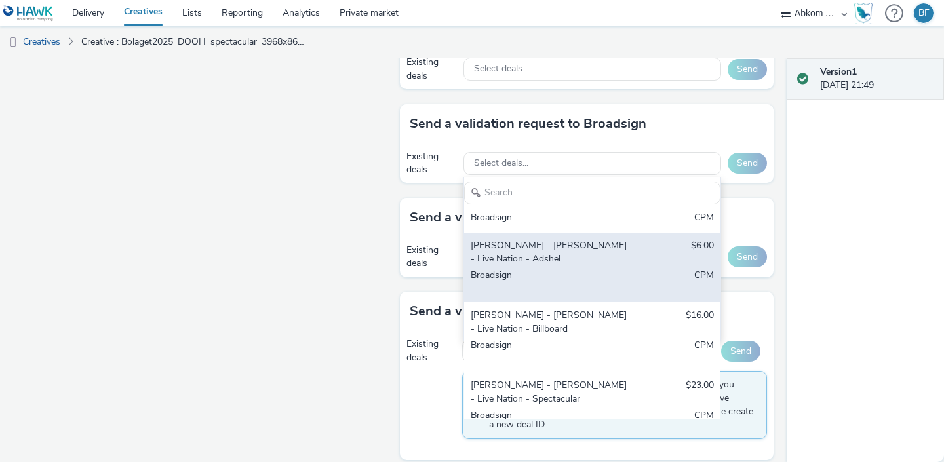
scroll to position [138, 0]
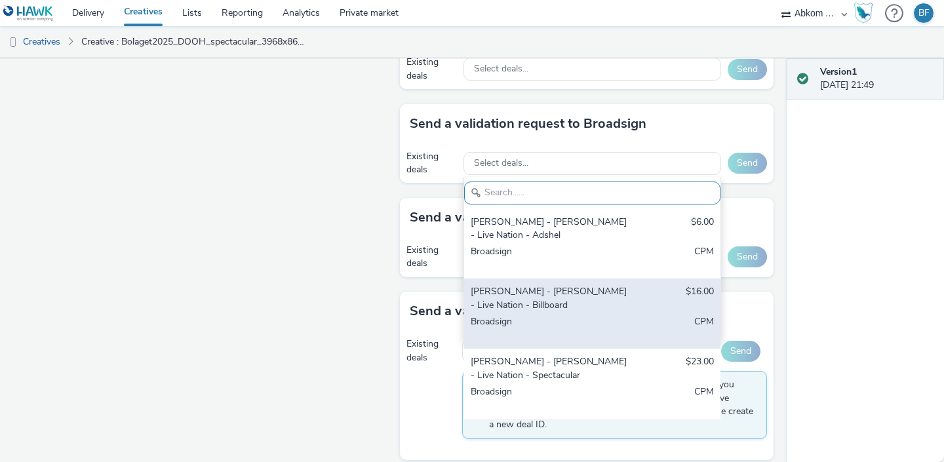
click at [601, 329] on div "Broadsign" at bounding box center [551, 328] width 160 height 27
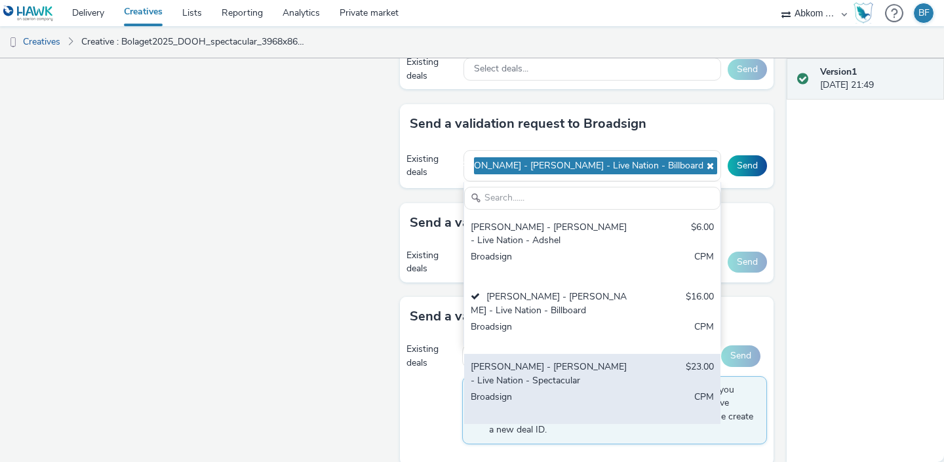
click at [560, 370] on div "[PERSON_NAME] - [PERSON_NAME] - Live Nation - Spectacular" at bounding box center [551, 374] width 160 height 27
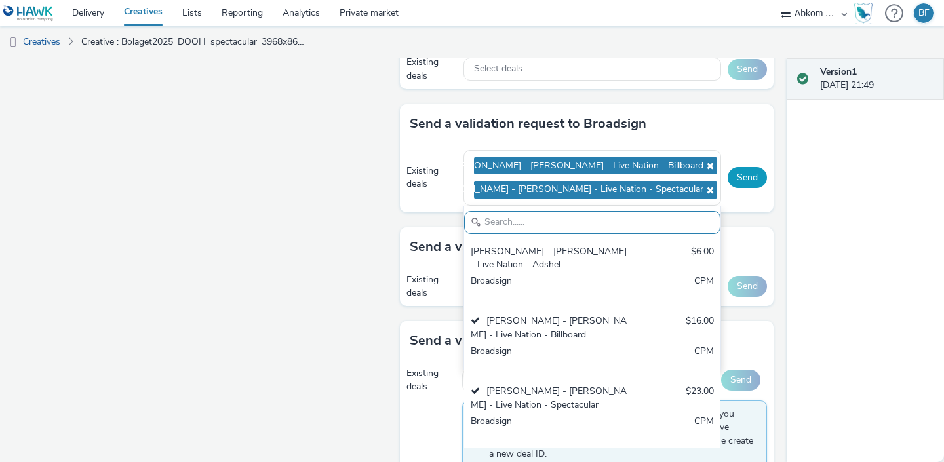
click at [751, 180] on button "Send" at bounding box center [747, 177] width 39 height 21
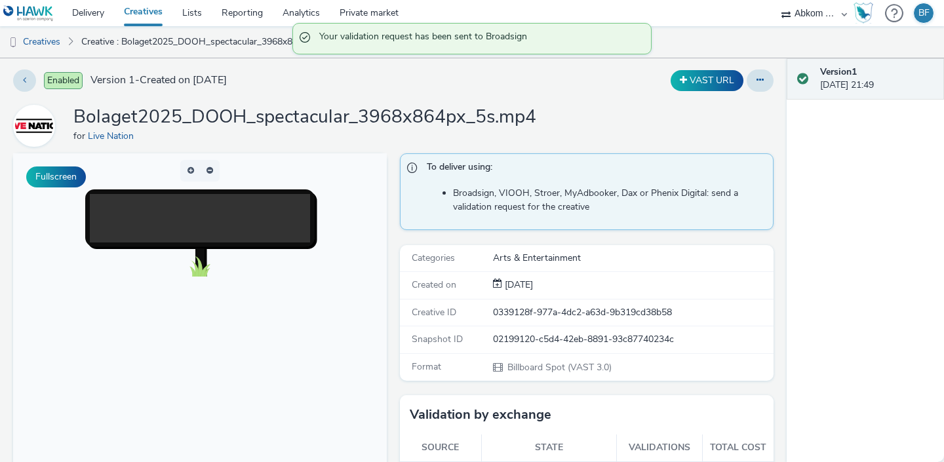
scroll to position [0, 0]
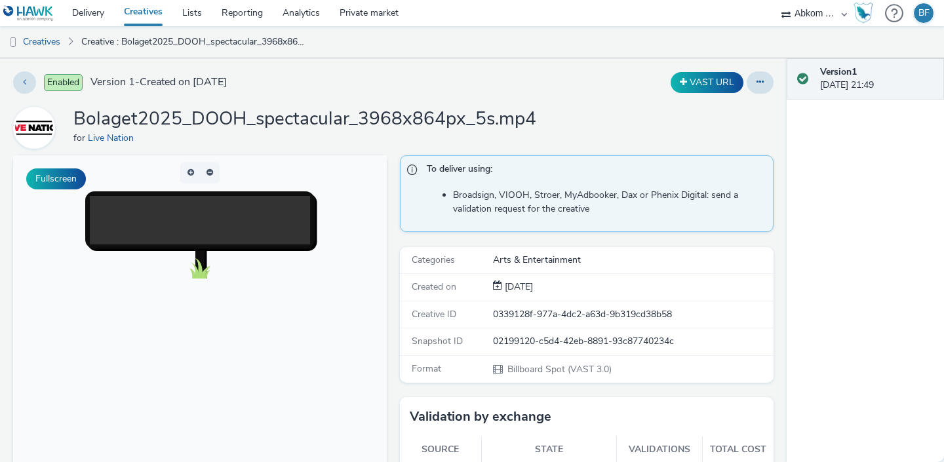
click at [148, 10] on link "Creatives" at bounding box center [143, 13] width 58 height 26
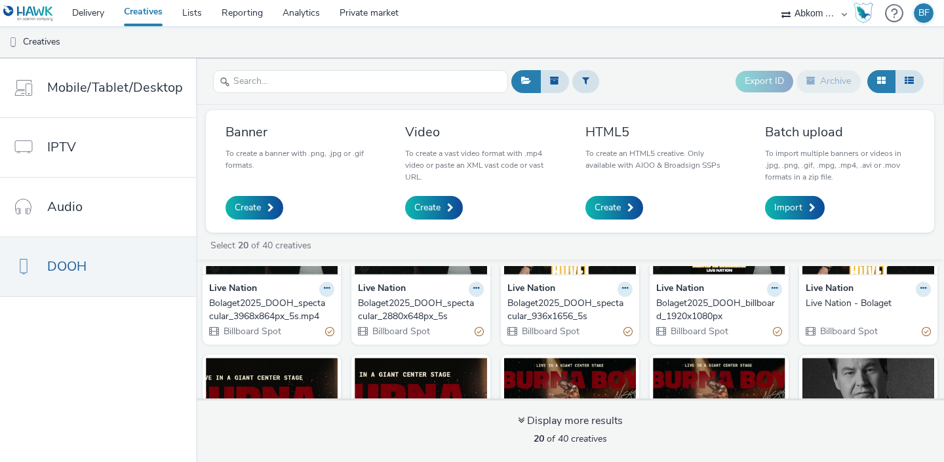
scroll to position [97, 0]
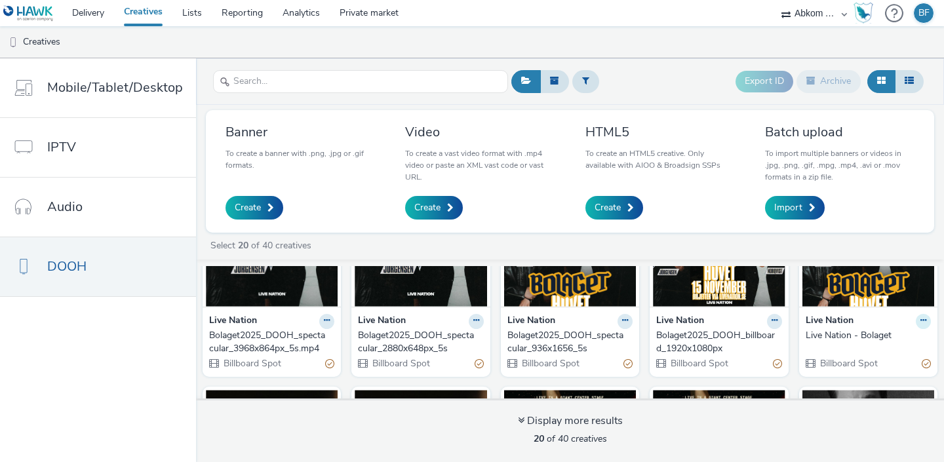
click at [921, 321] on icon at bounding box center [924, 321] width 6 height 8
click at [885, 347] on link "Edit" at bounding box center [882, 344] width 98 height 26
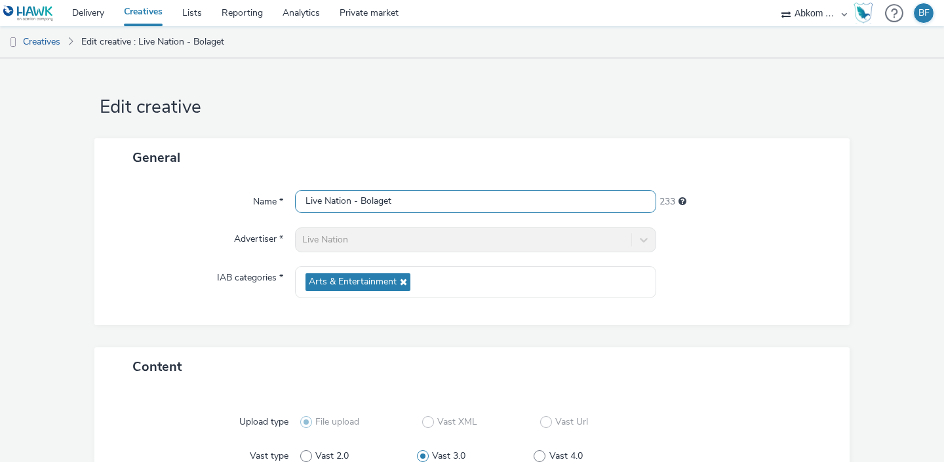
click at [422, 204] on input "Live Nation - Bolaget" at bounding box center [475, 201] width 361 height 23
paste input "Bolaget2025_DOOH_adshel_1080x1920px"
type input "Bolaget2025_DOOH_adshel_1080x1920px"
click at [493, 318] on div "Name * Bolaget2025_DOOH_adshel_1080x1920px 220 Advertiser * Live Nation IAB cat…" at bounding box center [472, 251] width 756 height 148
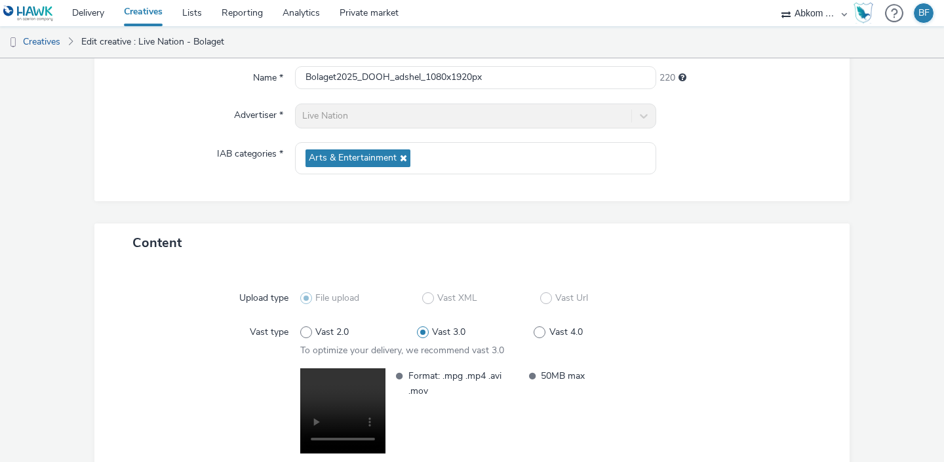
scroll to position [229, 0]
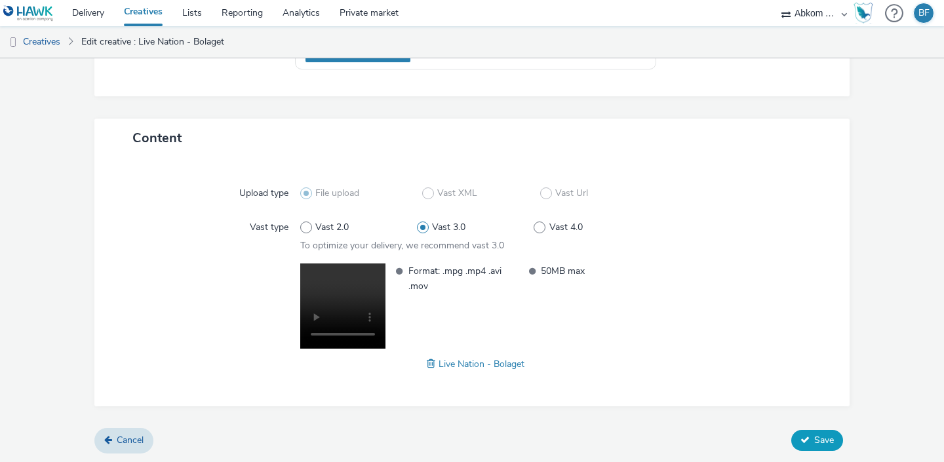
click at [805, 441] on icon at bounding box center [805, 439] width 9 height 9
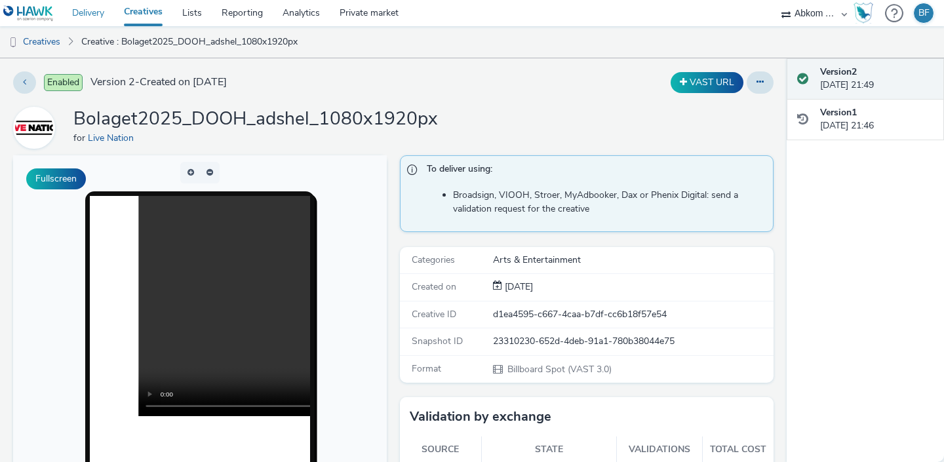
click at [90, 16] on link "Delivery" at bounding box center [88, 13] width 52 height 26
